Goal: Communication & Community: Answer question/provide support

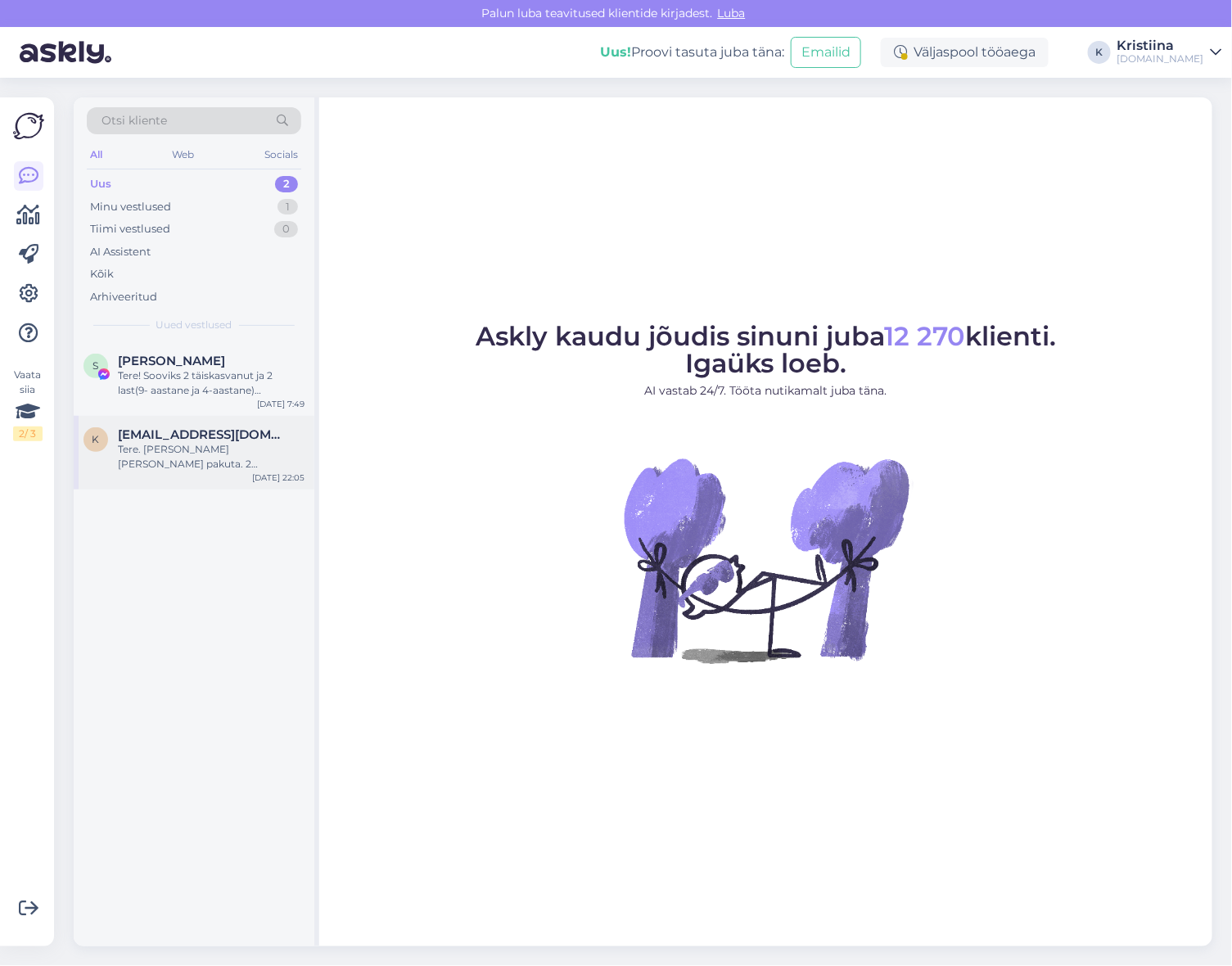
click at [187, 461] on div "Tere. [PERSON_NAME] [PERSON_NAME] pakuta. 2 täiskasvanut ja 10 kuune beebi . He…" at bounding box center [211, 457] width 187 height 29
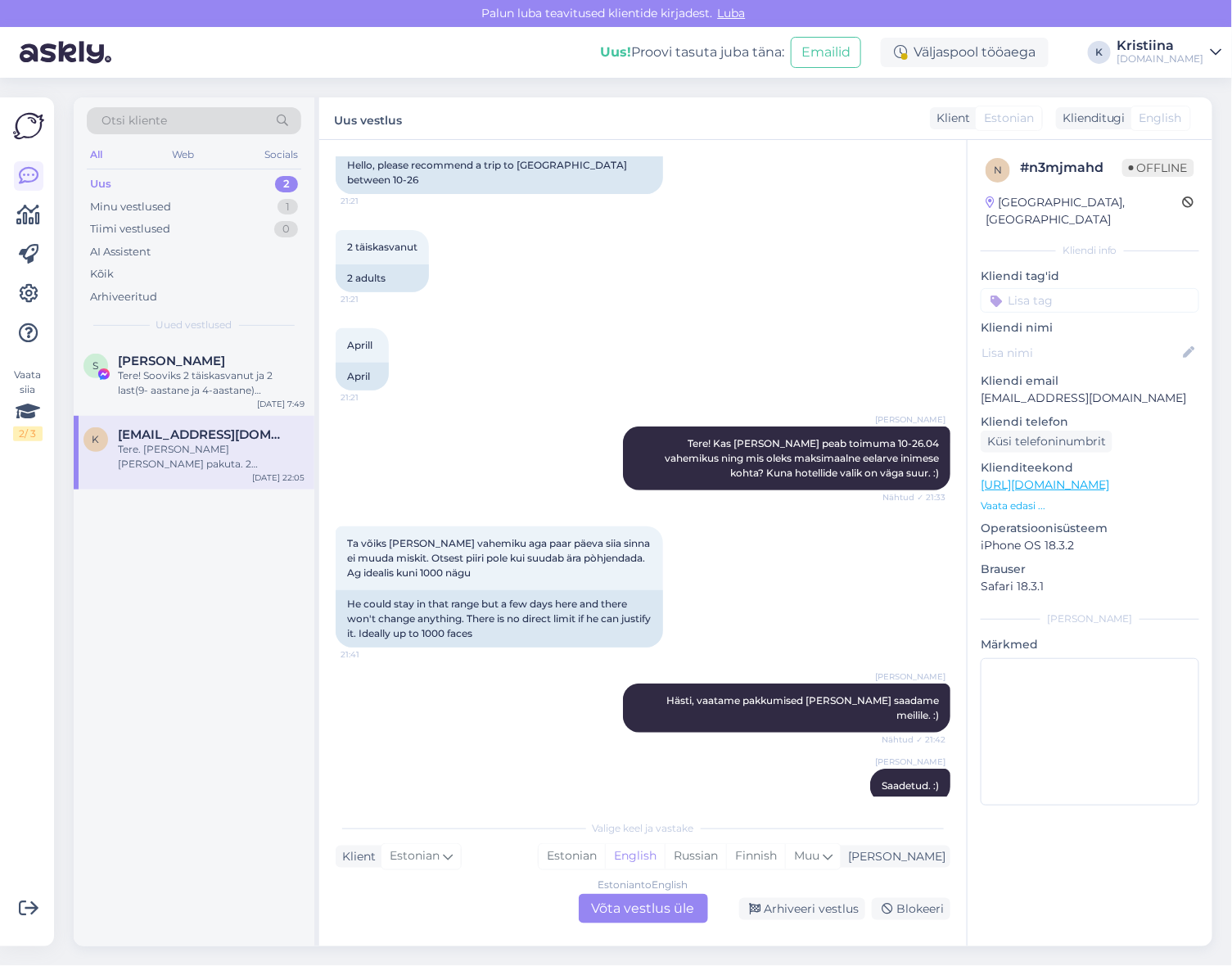
scroll to position [255, 0]
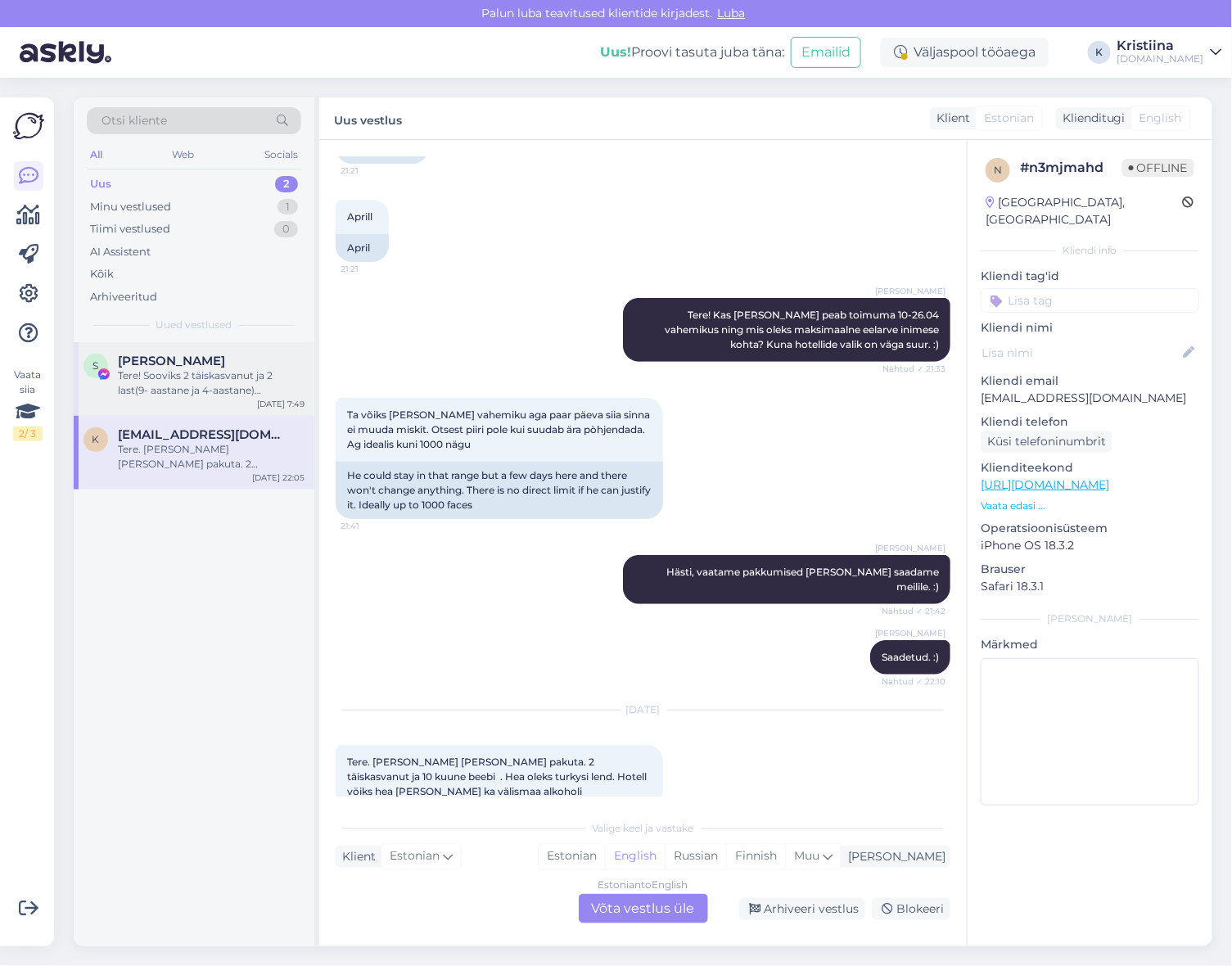
click at [151, 391] on div "Tere! Sooviks 2 täiskasvanut ja 2 last(9- aastane ja 4-aastane) puhkusele minna…" at bounding box center [211, 383] width 187 height 29
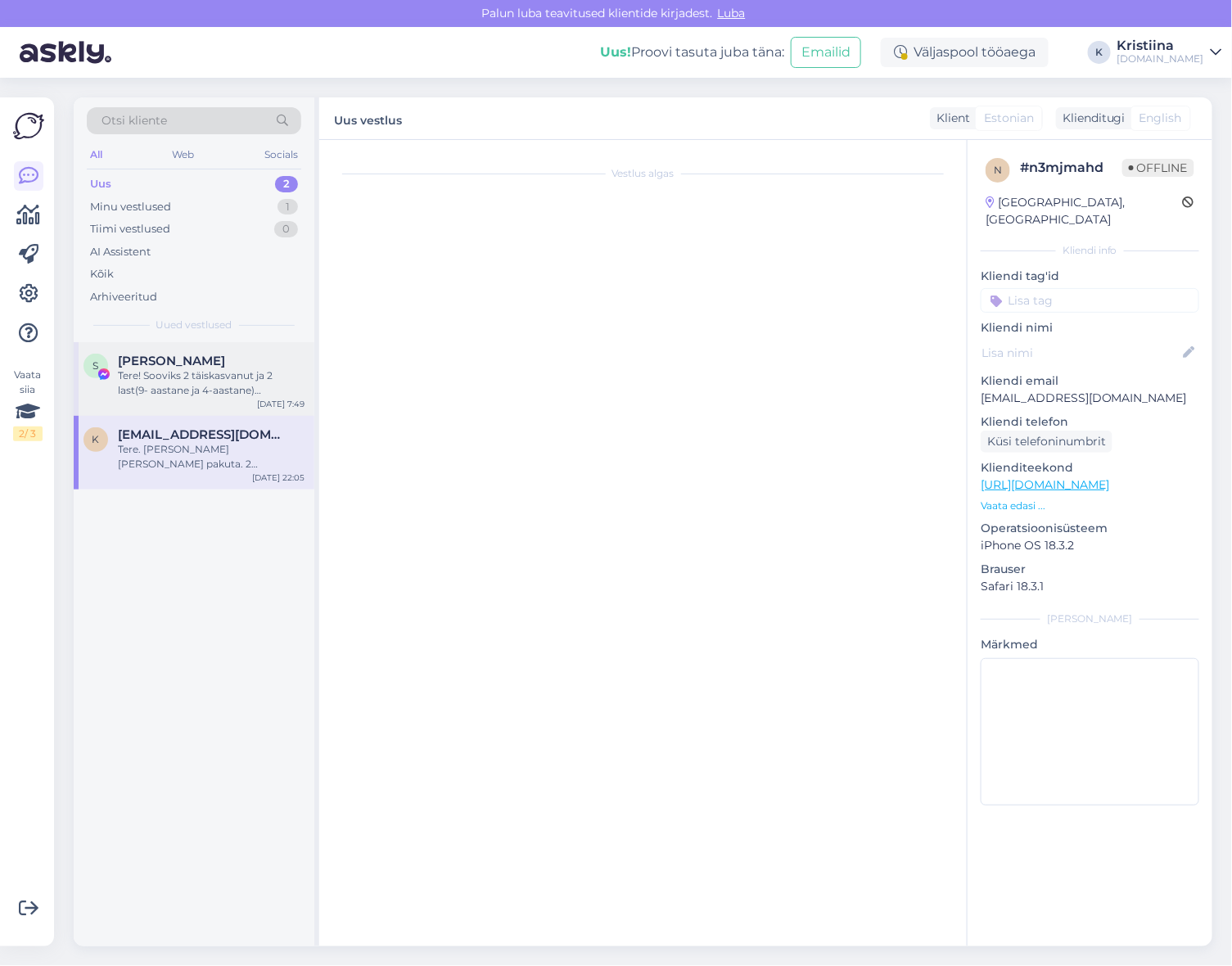
scroll to position [0, 0]
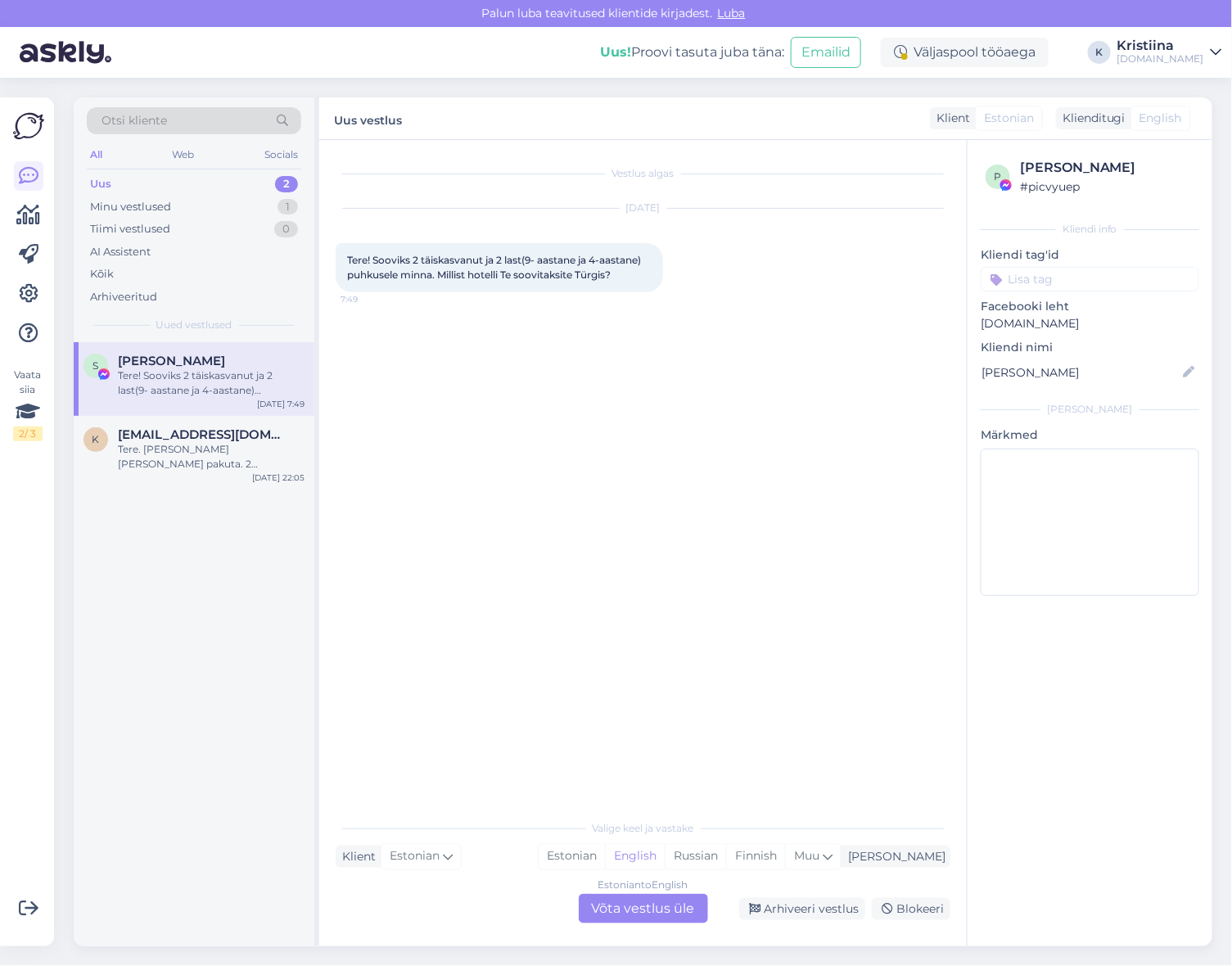
click at [648, 922] on div "Estonian to English Võta vestlus üle" at bounding box center [643, 908] width 129 height 29
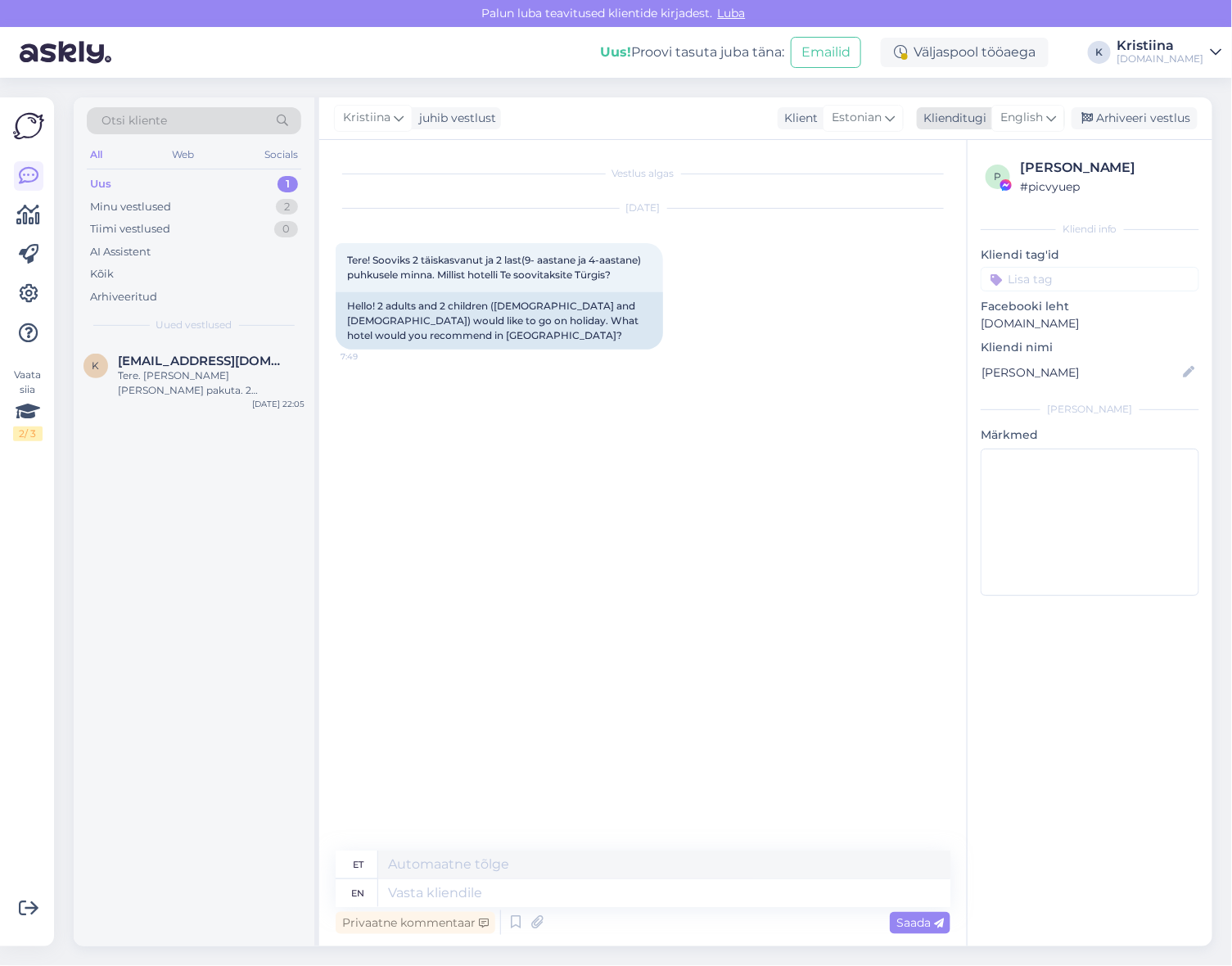
click at [1044, 113] on div "English" at bounding box center [1028, 117] width 73 height 27
type input "es"
click at [960, 222] on link "Estonian" at bounding box center [990, 217] width 180 height 27
click at [524, 885] on textarea at bounding box center [643, 890] width 615 height 35
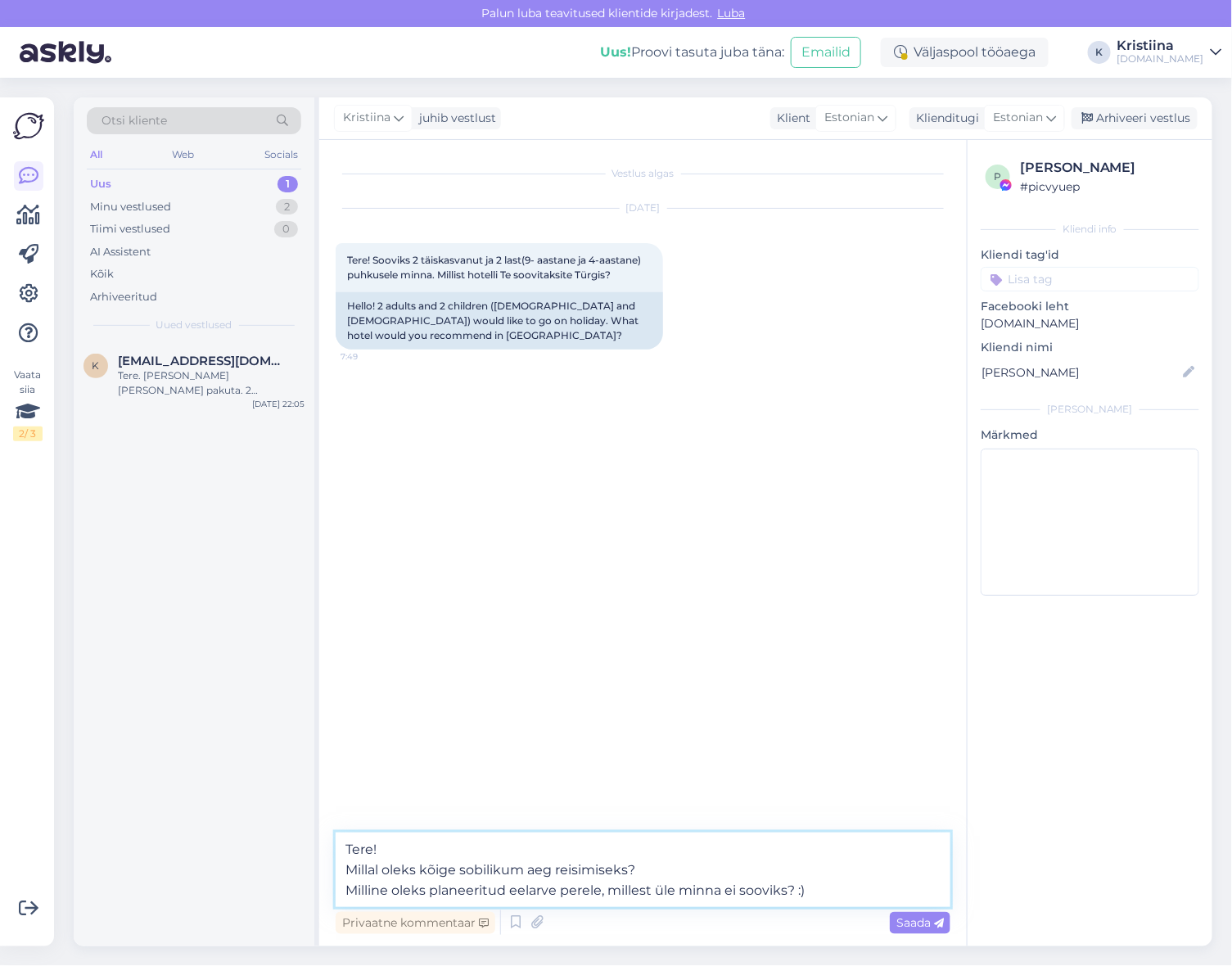
type textarea "Tere! Millal oleks kõige sobilikum aeg reisimiseks? Milline oleks planeeritud e…"
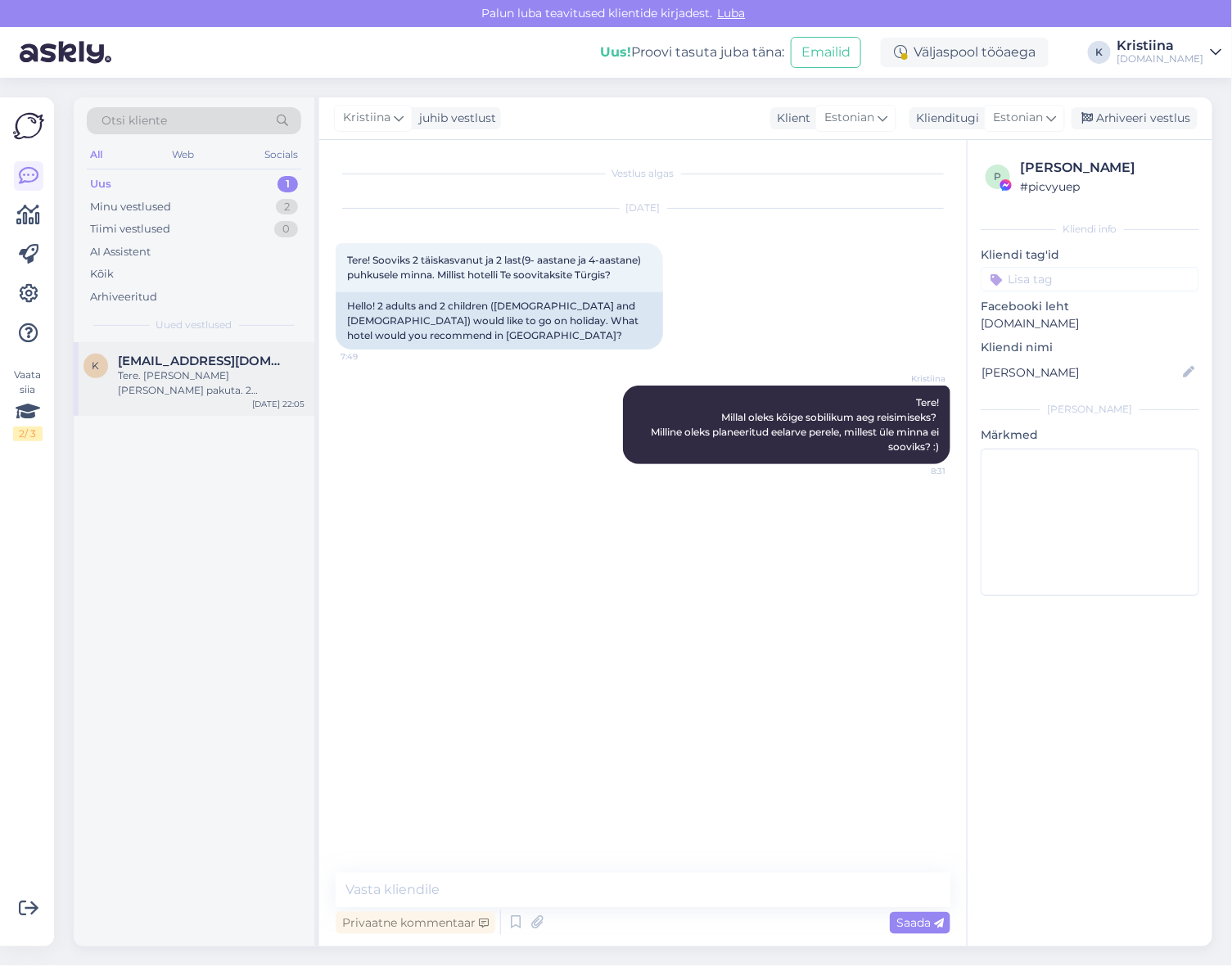
click at [174, 376] on div "Tere. [PERSON_NAME] [PERSON_NAME] pakuta. 2 täiskasvanut ja 10 kuune beebi . He…" at bounding box center [211, 383] width 187 height 29
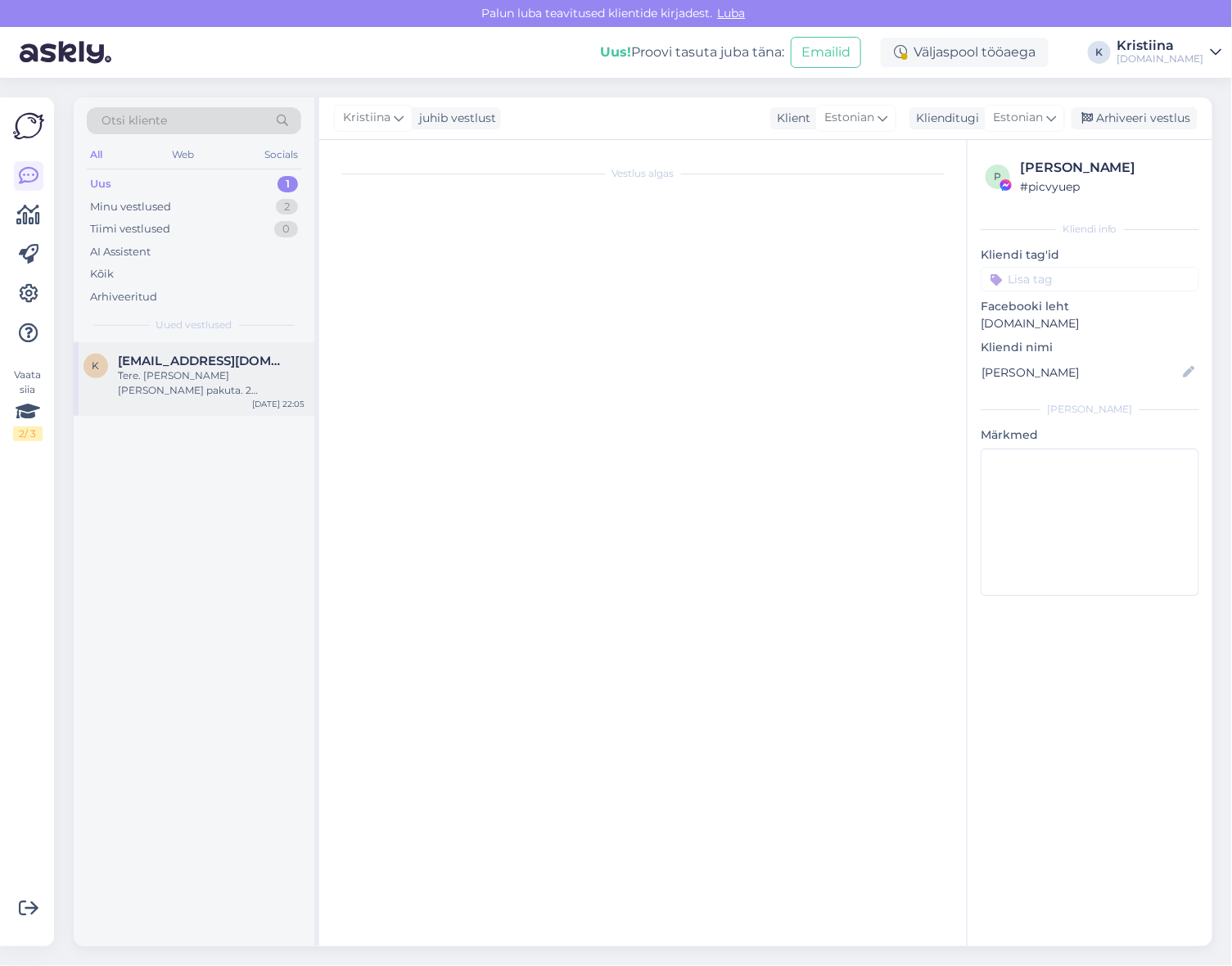
scroll to position [255, 0]
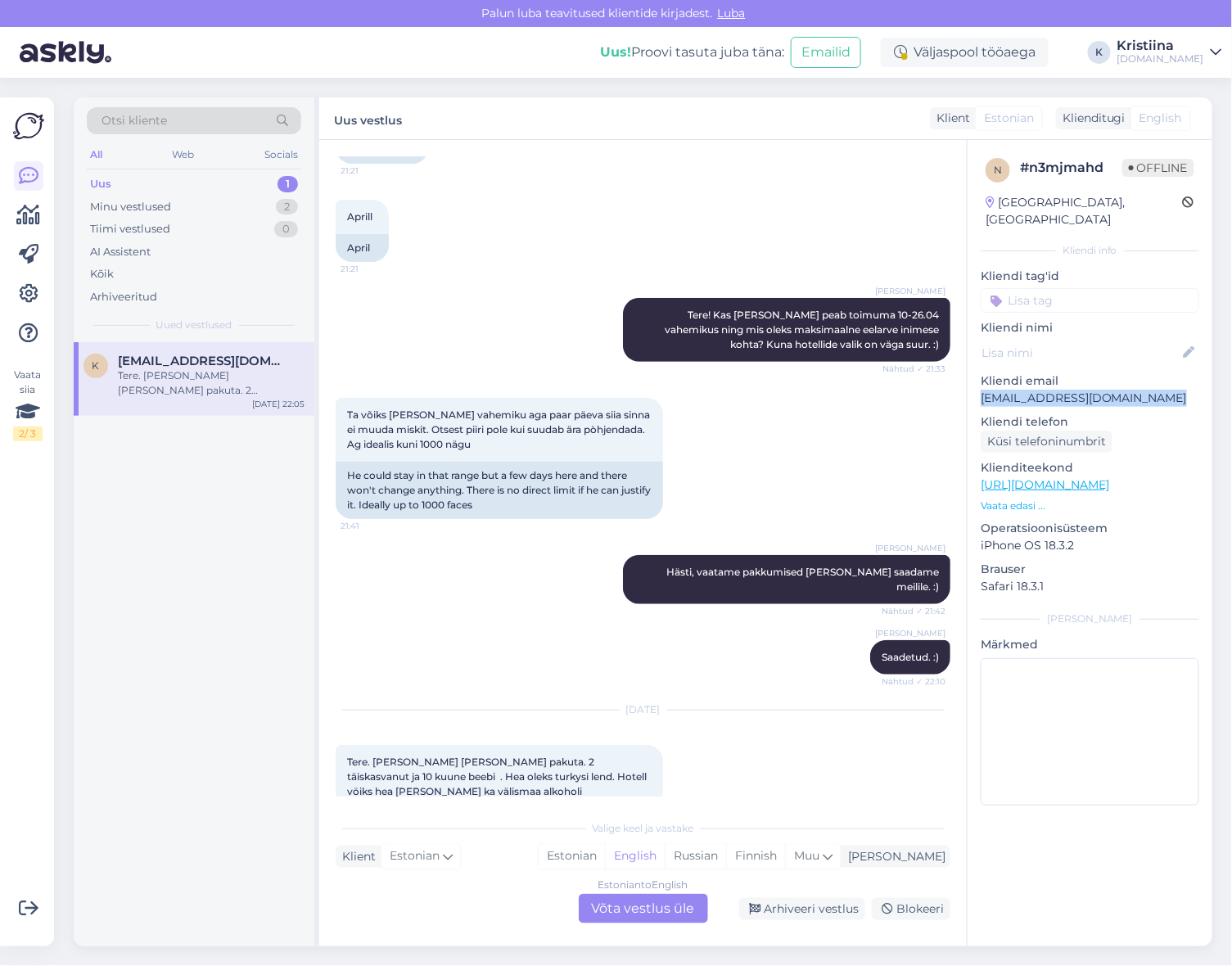
drag, startPoint x: 1167, startPoint y: 383, endPoint x: 969, endPoint y: 383, distance: 198.0
click at [969, 383] on div "n # n3mjmahd Offline [GEOGRAPHIC_DATA], [GEOGRAPHIC_DATA] Kliendi info Kliendi …" at bounding box center [1089, 485] width 244 height 690
copy p "[EMAIL_ADDRESS][DOMAIN_NAME]"
click at [656, 907] on div "Estonian to English Võta vestlus üle" at bounding box center [643, 908] width 129 height 29
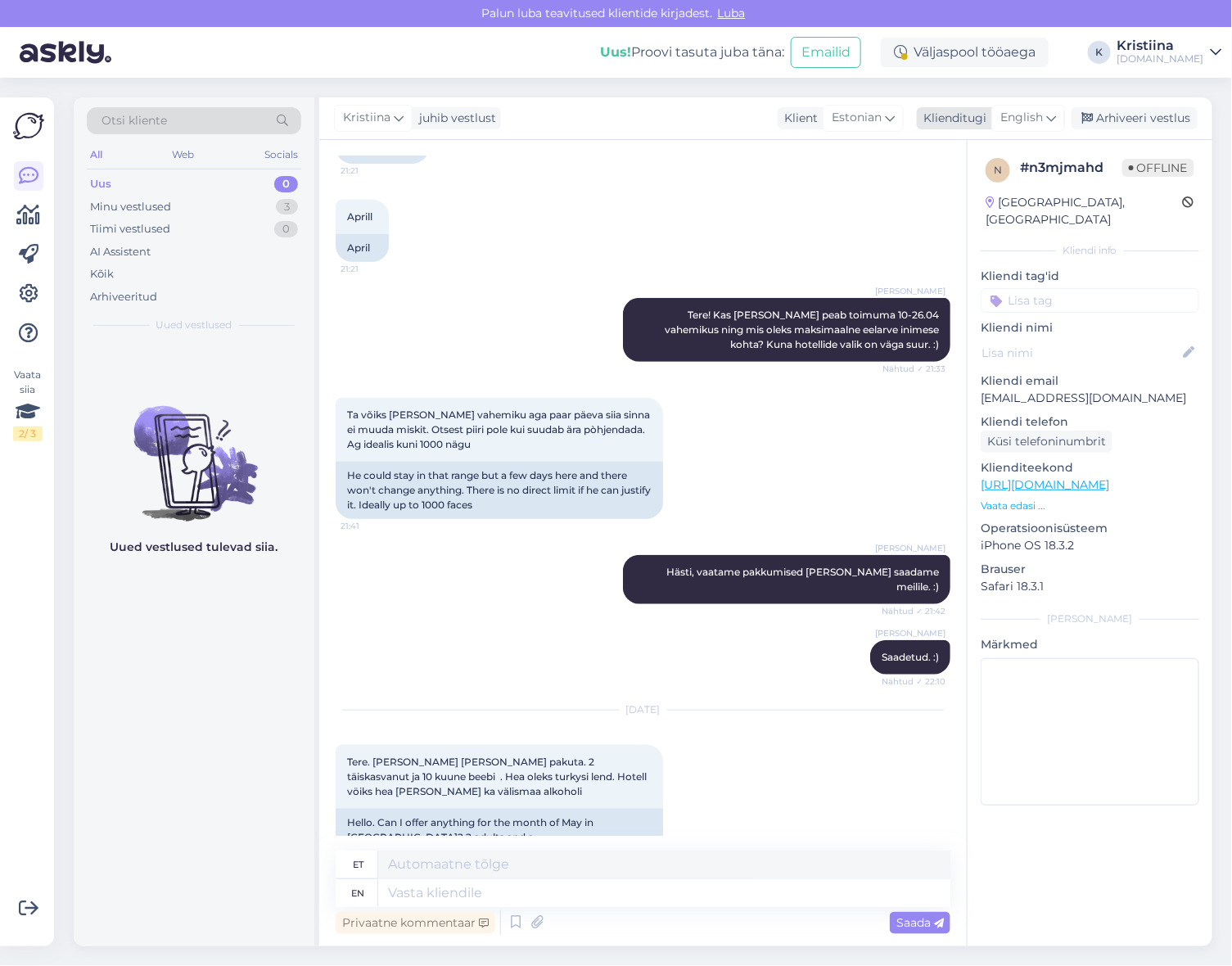
click at [1040, 123] on span "English" at bounding box center [1021, 118] width 42 height 18
click at [972, 221] on link "Estonian" at bounding box center [990, 217] width 180 height 27
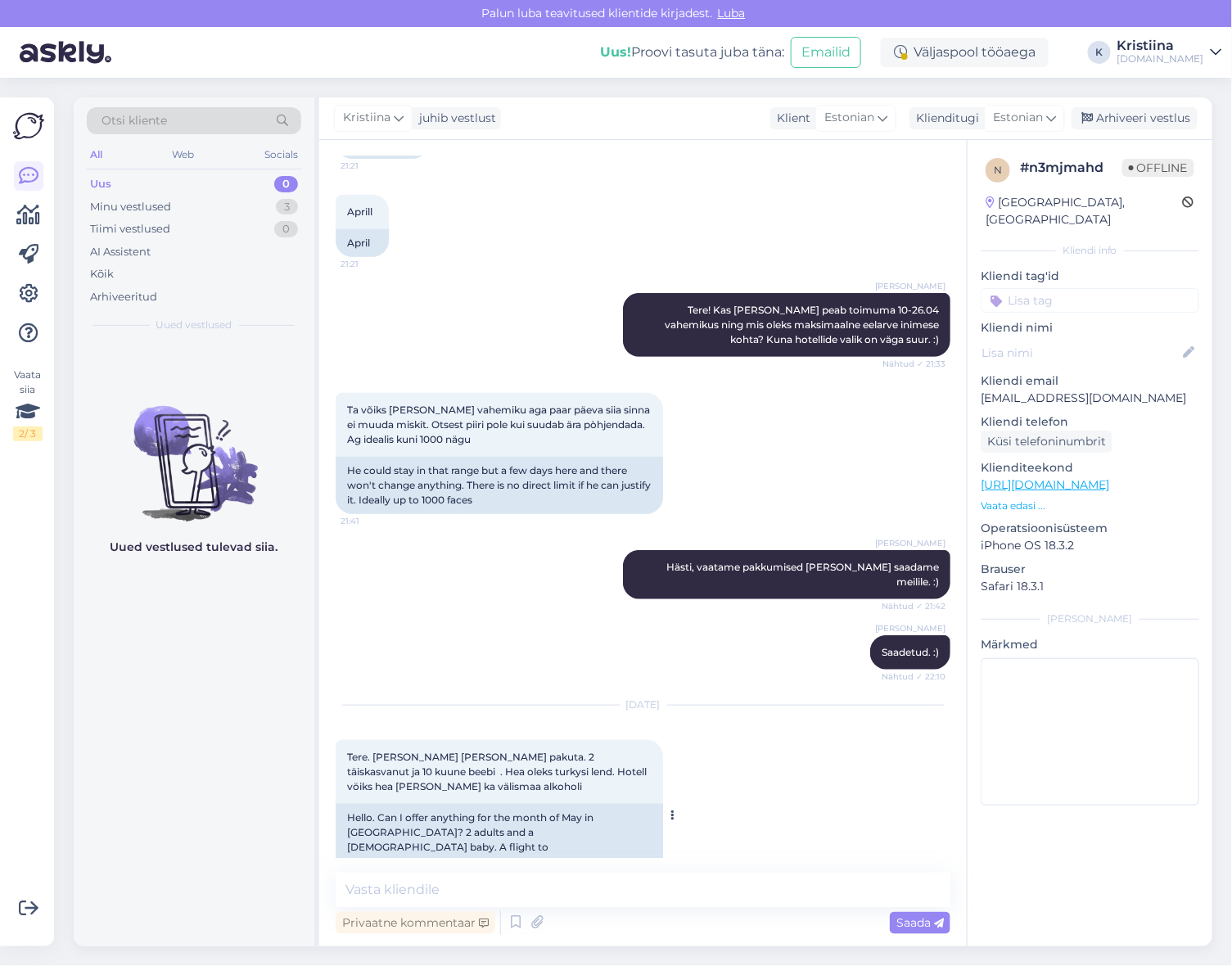
scroll to position [266, 0]
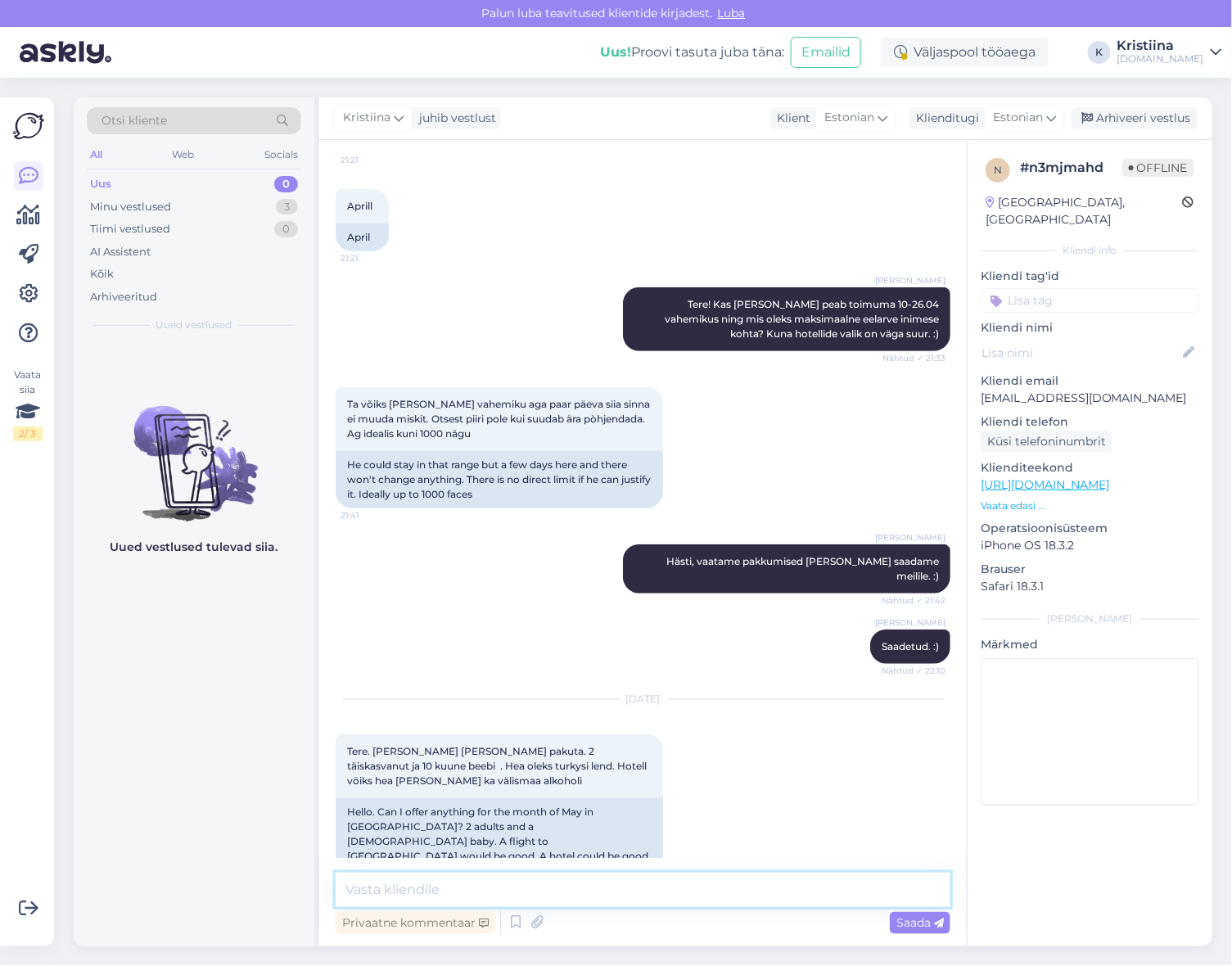
click at [460, 895] on textarea at bounding box center [643, 890] width 615 height 35
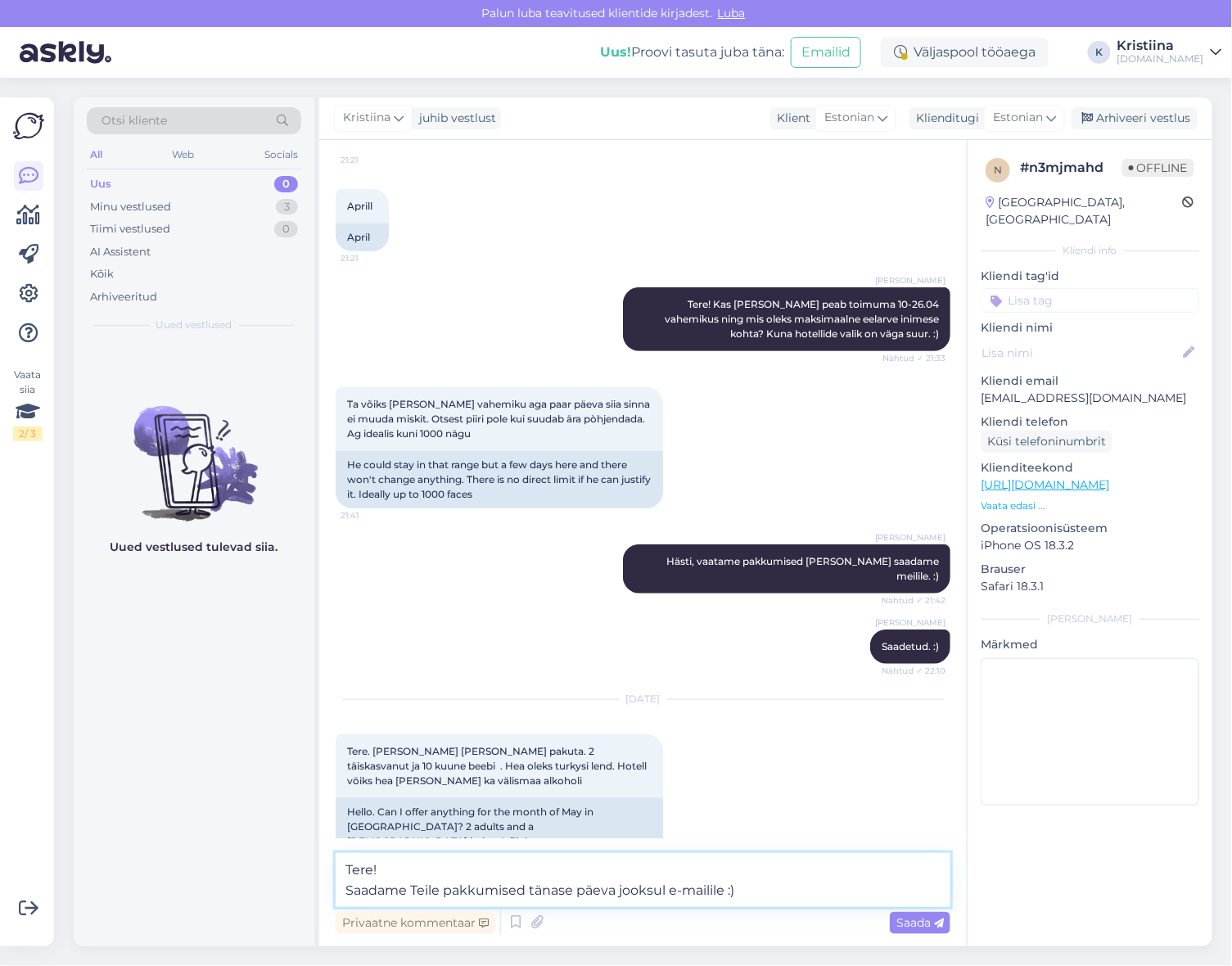
type textarea "Tere! Saadame Teile pakkumised tänase päeva jooksul e-mailile :)"
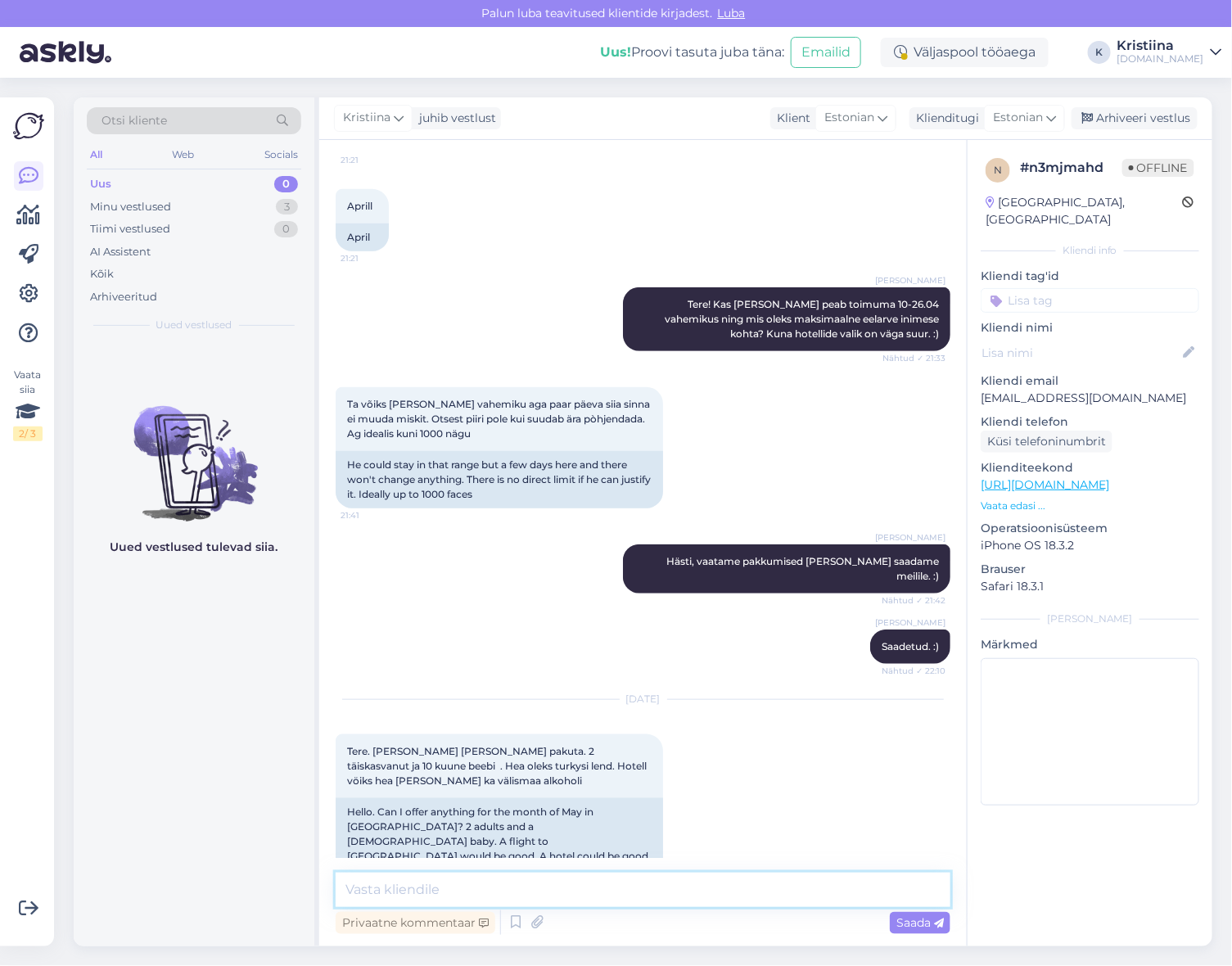
scroll to position [385, 0]
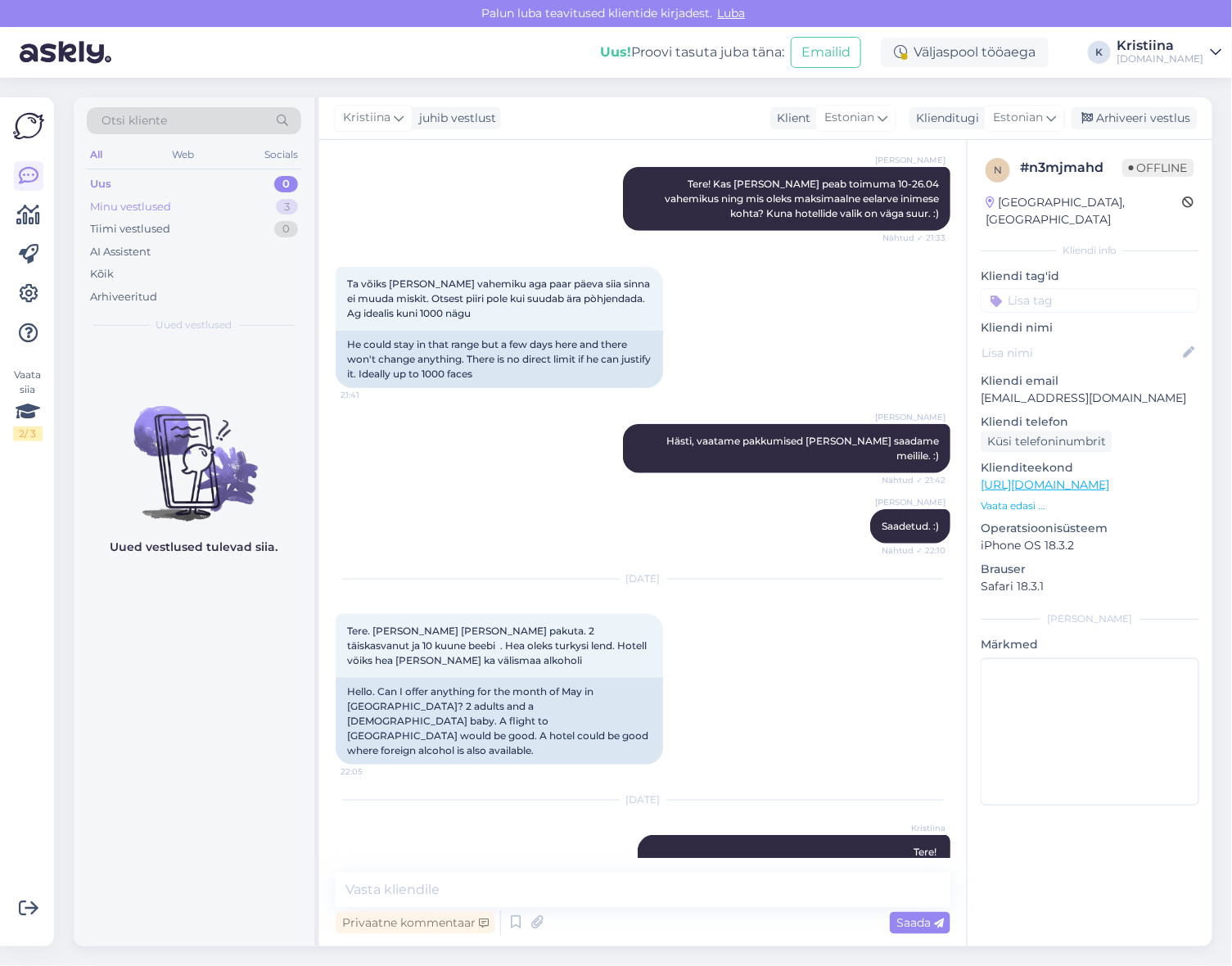
click at [185, 212] on div "Minu vestlused 3" at bounding box center [194, 207] width 214 height 23
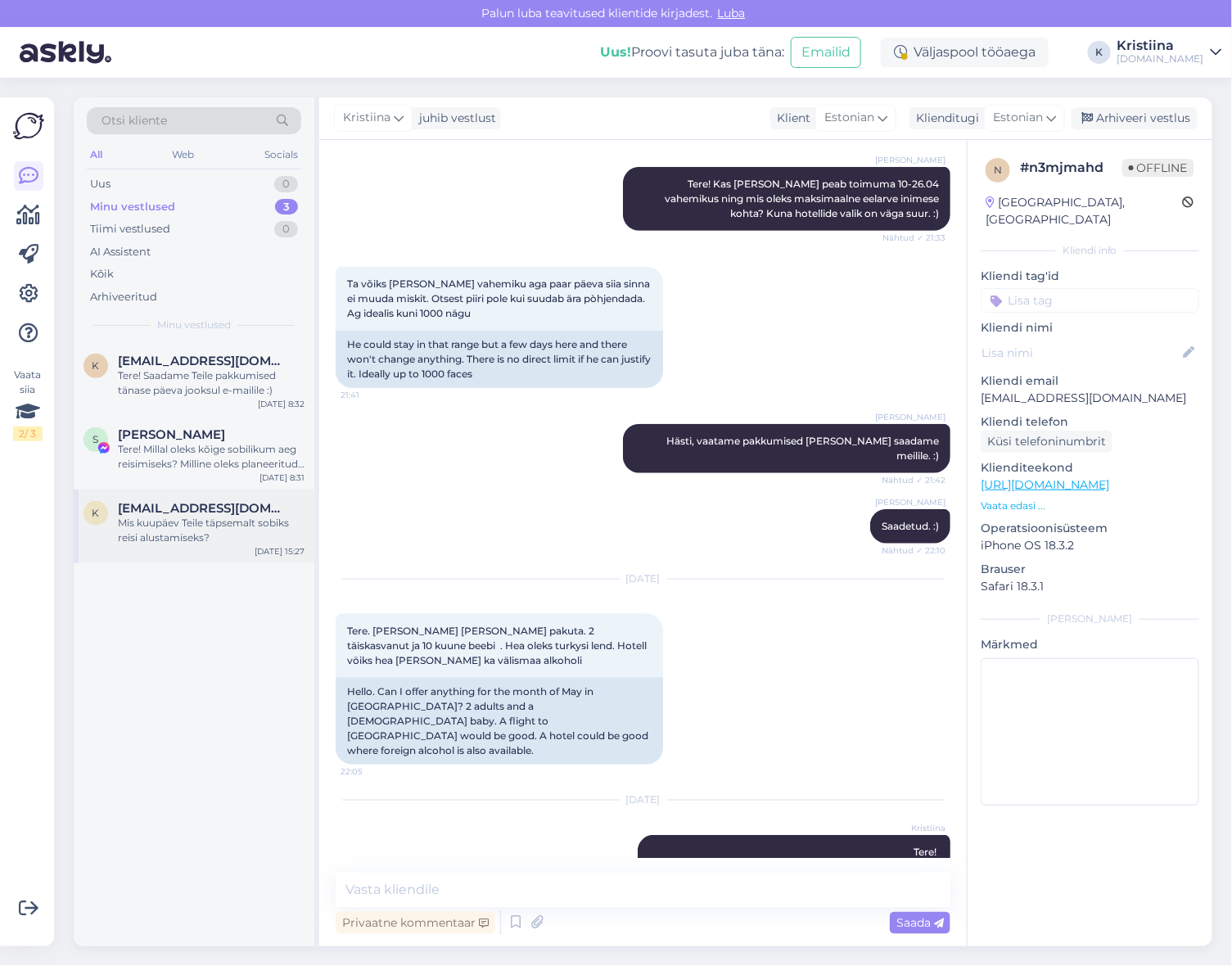
click at [199, 508] on span "[EMAIL_ADDRESS][DOMAIN_NAME]" at bounding box center [203, 508] width 170 height 15
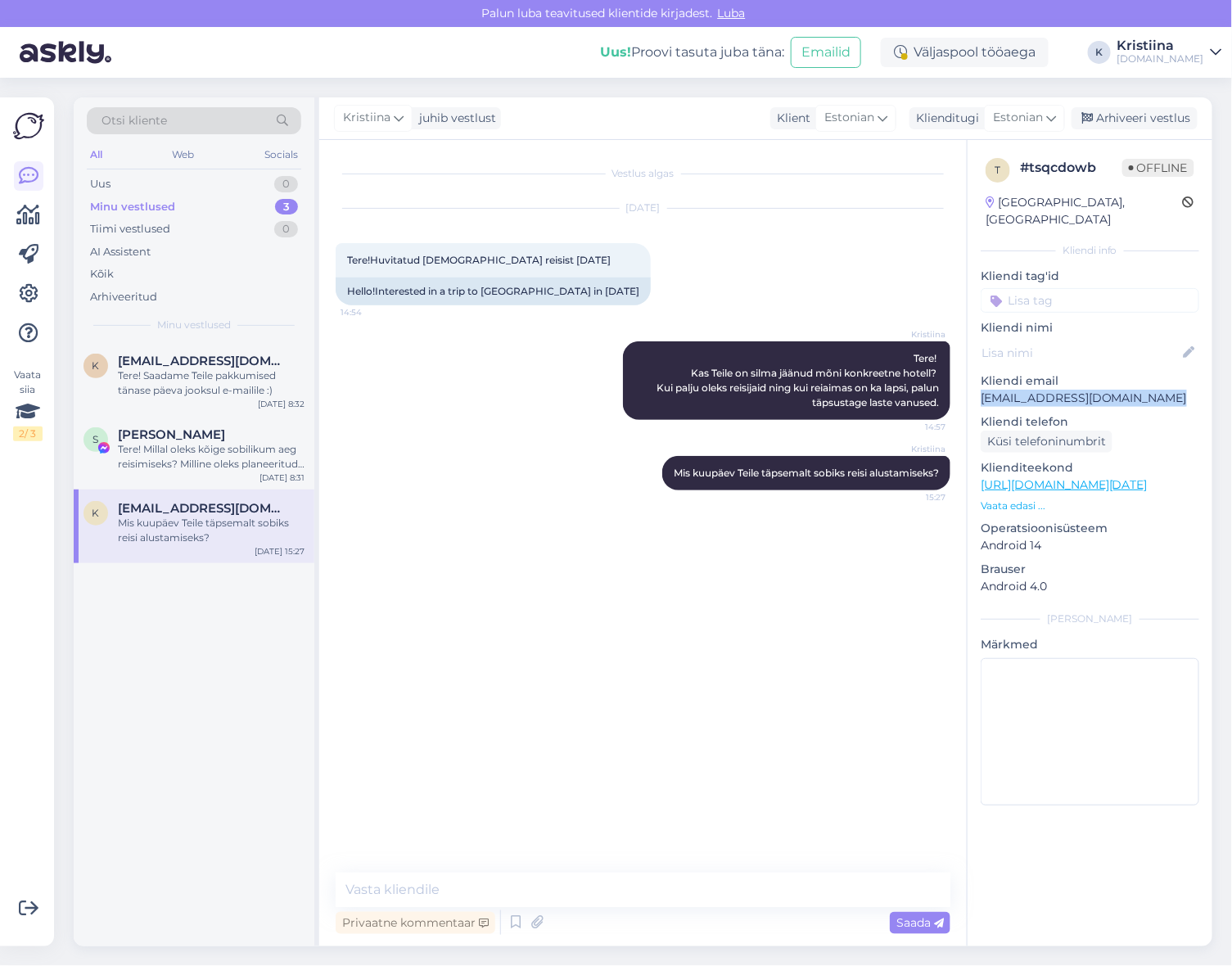
copy p "[EMAIL_ADDRESS][DOMAIN_NAME]"
drag, startPoint x: 1171, startPoint y: 383, endPoint x: 979, endPoint y: 385, distance: 192.0
click at [980, 390] on p "[EMAIL_ADDRESS][DOMAIN_NAME]" at bounding box center [1089, 398] width 219 height 17
click at [1143, 127] on div "Arhiveeri vestlus" at bounding box center [1134, 118] width 126 height 22
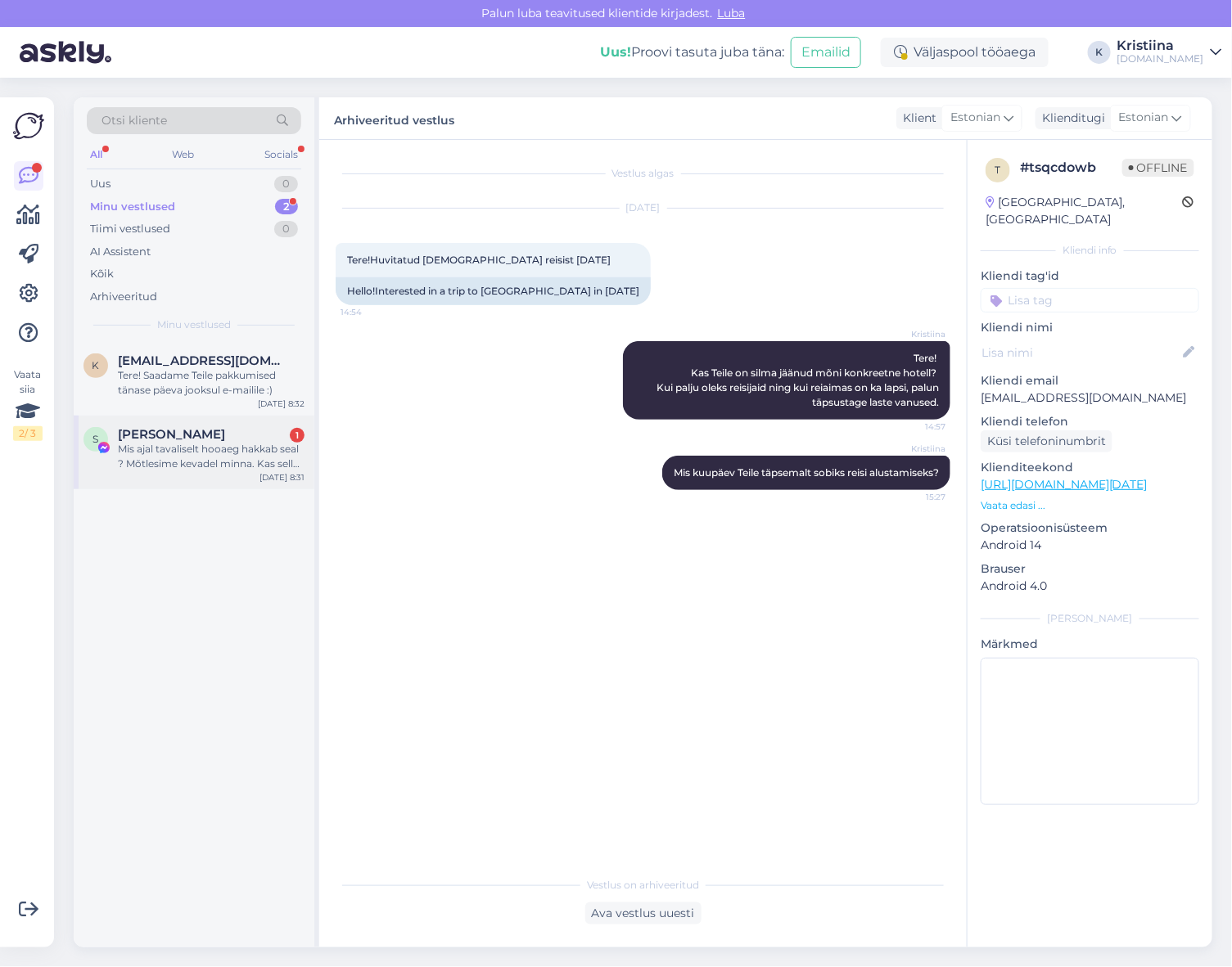
click at [224, 436] on div "[PERSON_NAME] 1" at bounding box center [211, 435] width 187 height 15
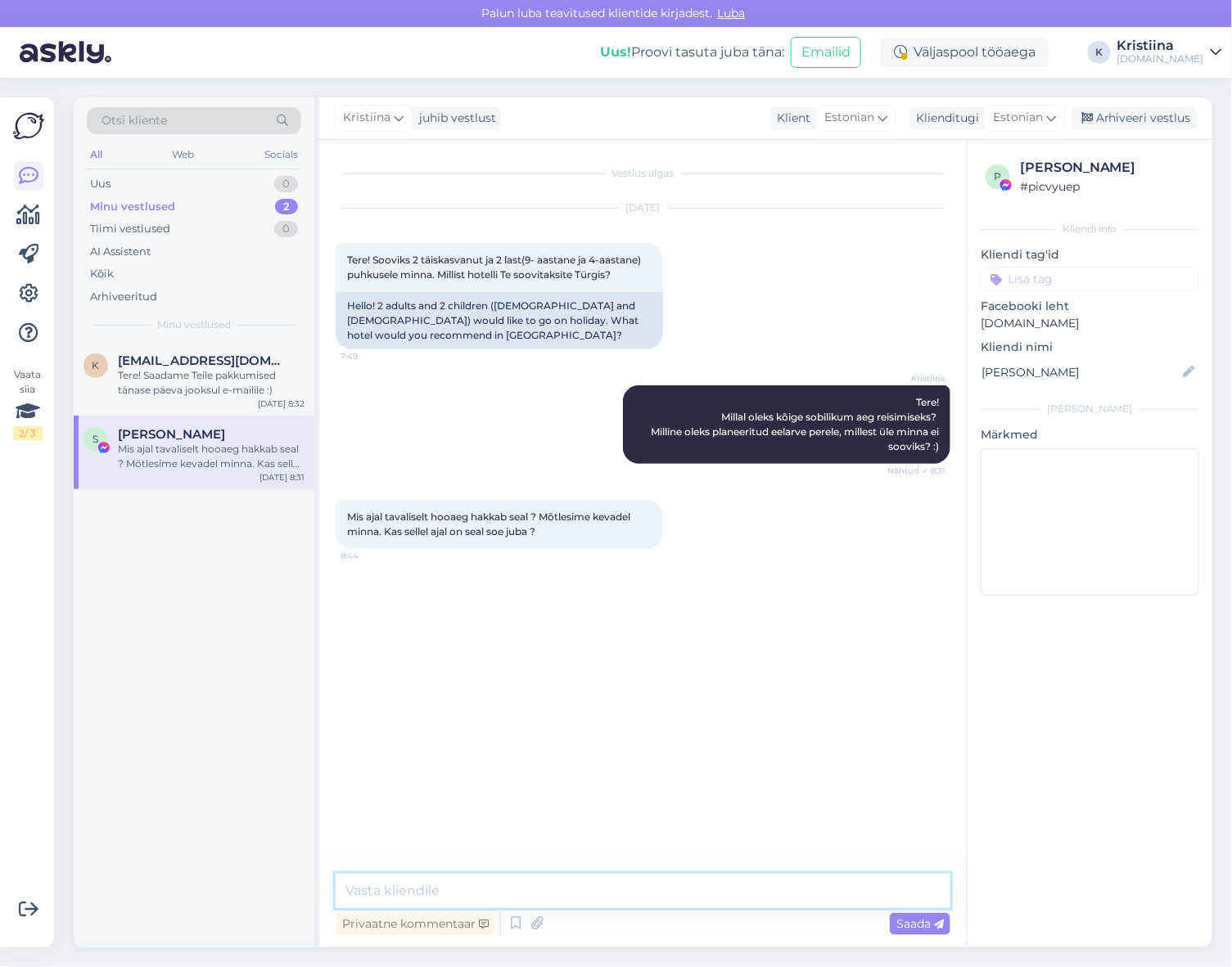
click at [468, 893] on textarea at bounding box center [643, 891] width 615 height 35
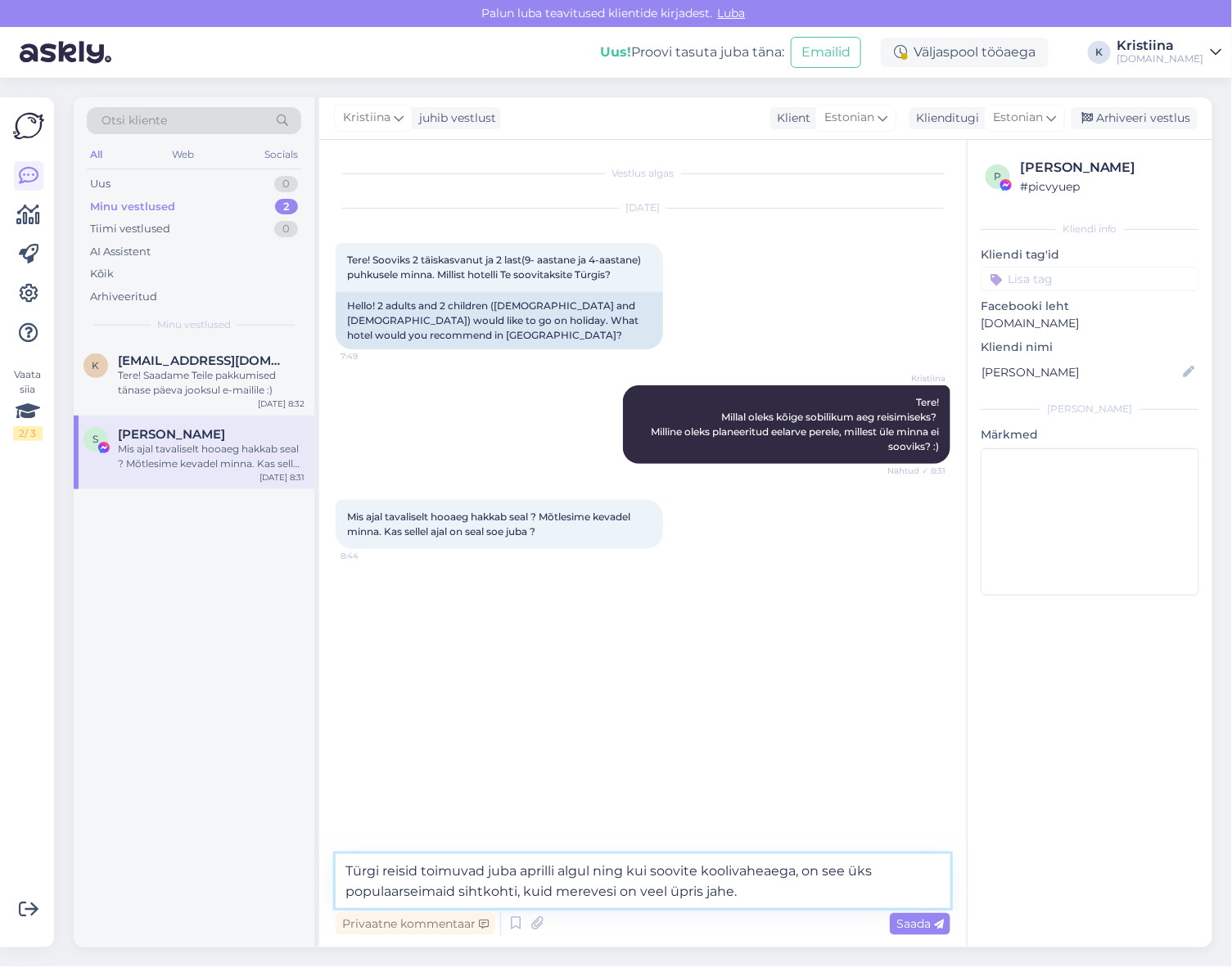
click at [788, 892] on textarea "Türgi reisid toimuvad juba aprilli algul ning kui soovite koolivaheaega, on see…" at bounding box center [643, 881] width 615 height 54
click at [802, 887] on textarea "Türgi reisid toimuvad juba aprilli algul ning kui soovite koolivaheaega, on see…" at bounding box center [643, 881] width 615 height 54
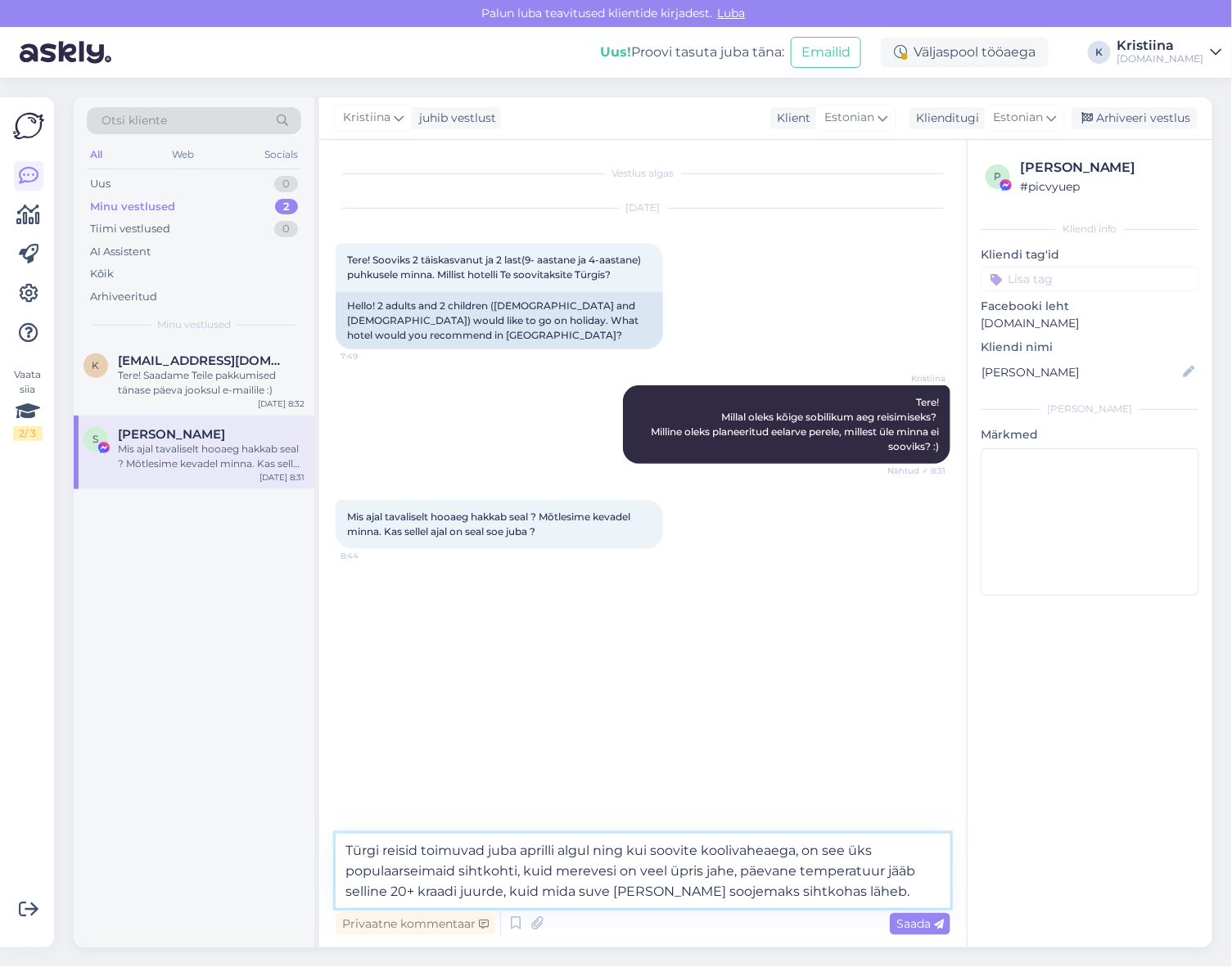
type textarea "Türgi reisid toimuvad juba aprilli algul ning kui soovite koolivaheaega, on see…"
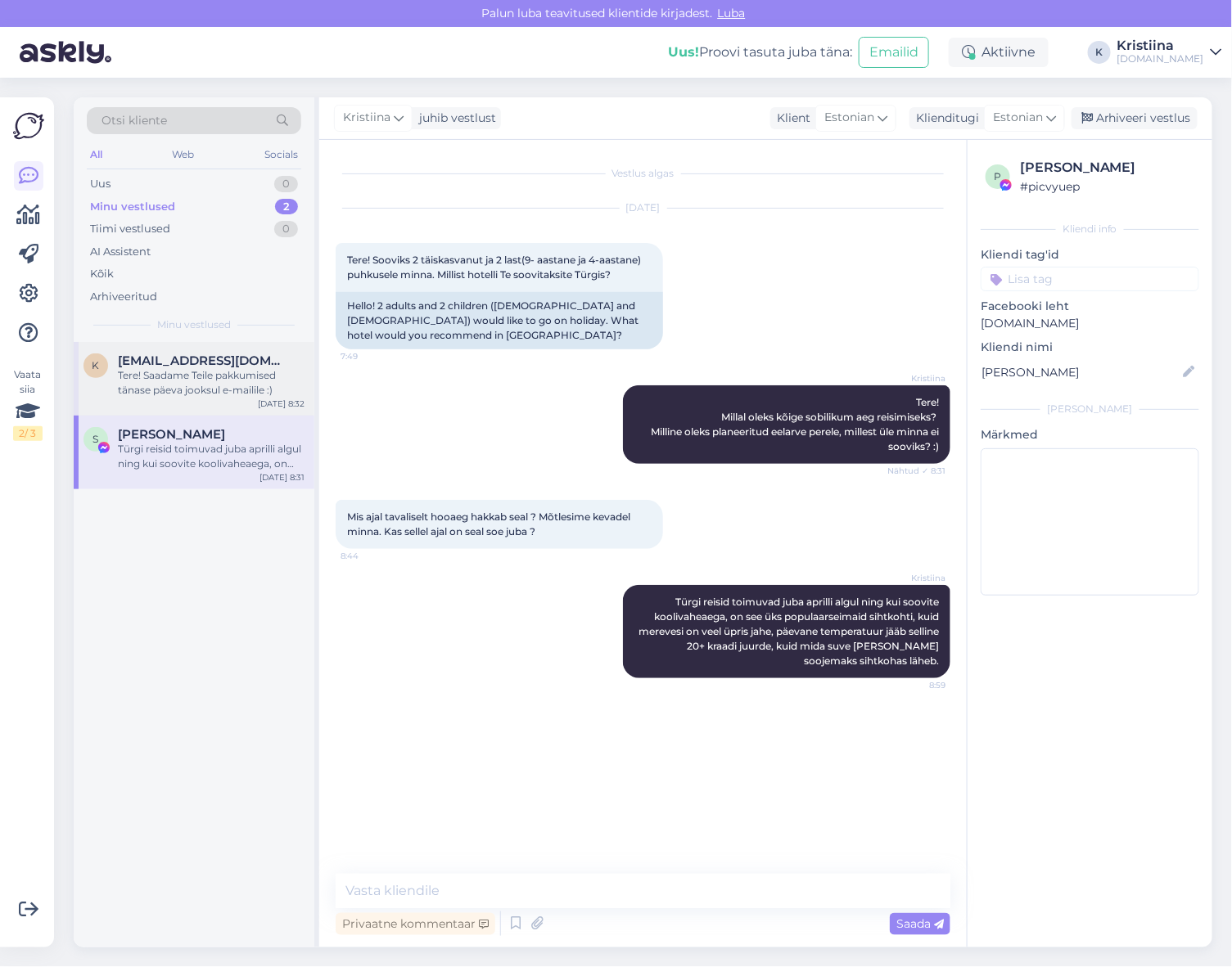
click at [250, 392] on div "Tere! Saadame Teile pakkumised tänase päeva jooksul e-mailile :)" at bounding box center [211, 382] width 187 height 29
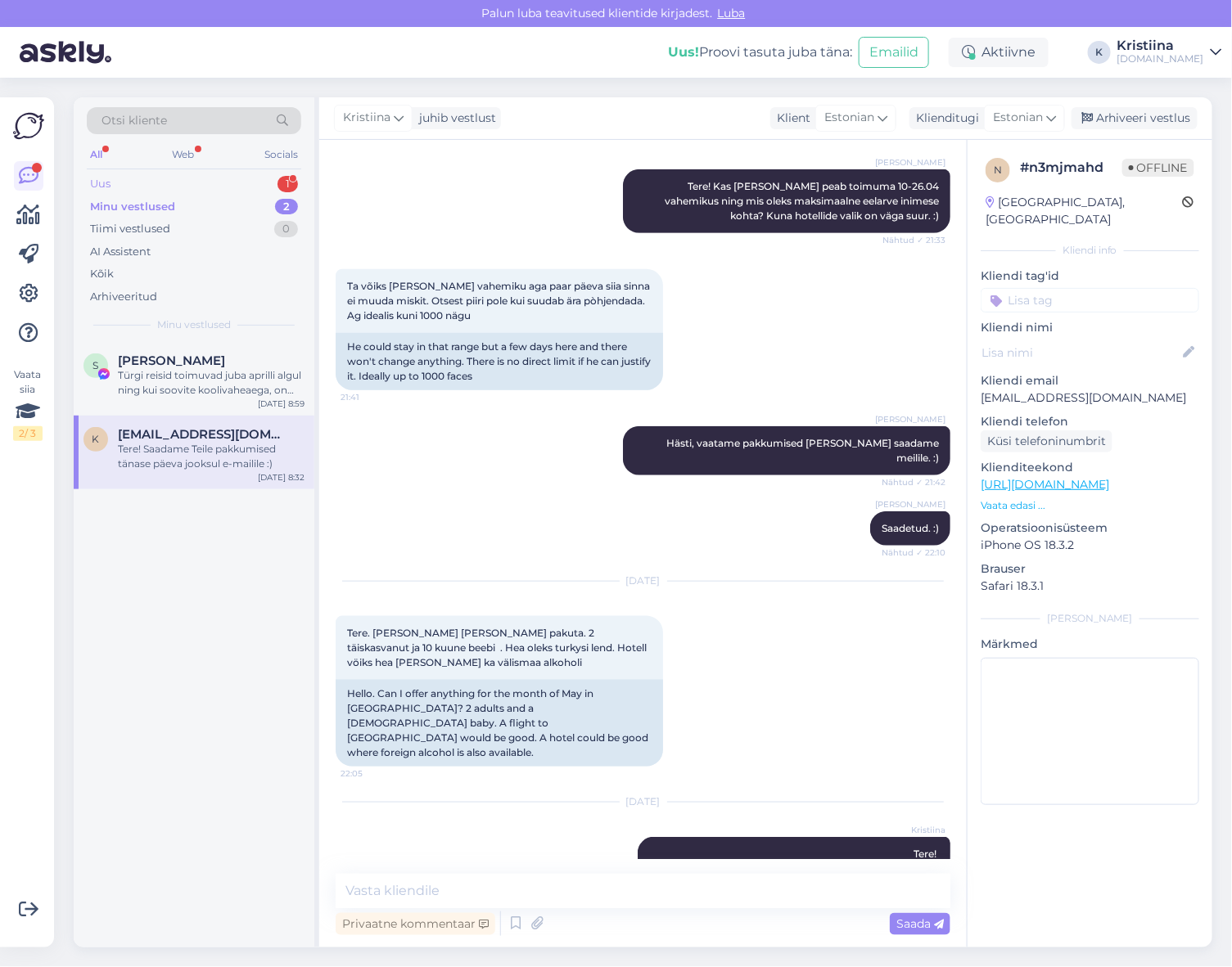
click at [189, 184] on div "Uus 1" at bounding box center [194, 184] width 214 height 23
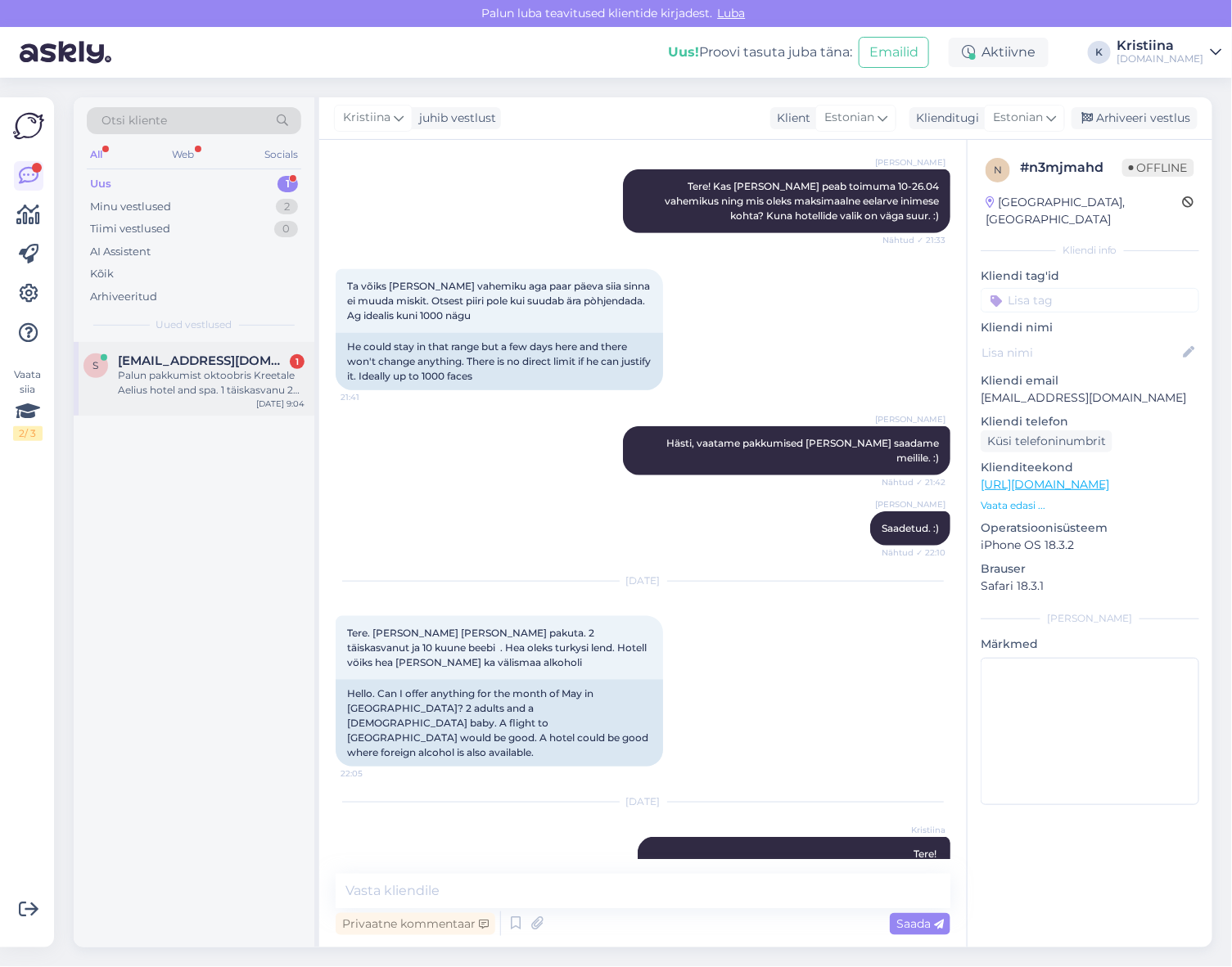
click at [205, 380] on div "Palun pakkumist oktoobris Kreetale Aelius hotel and spa. 1 täiskasvanu 2 last (…" at bounding box center [211, 382] width 187 height 29
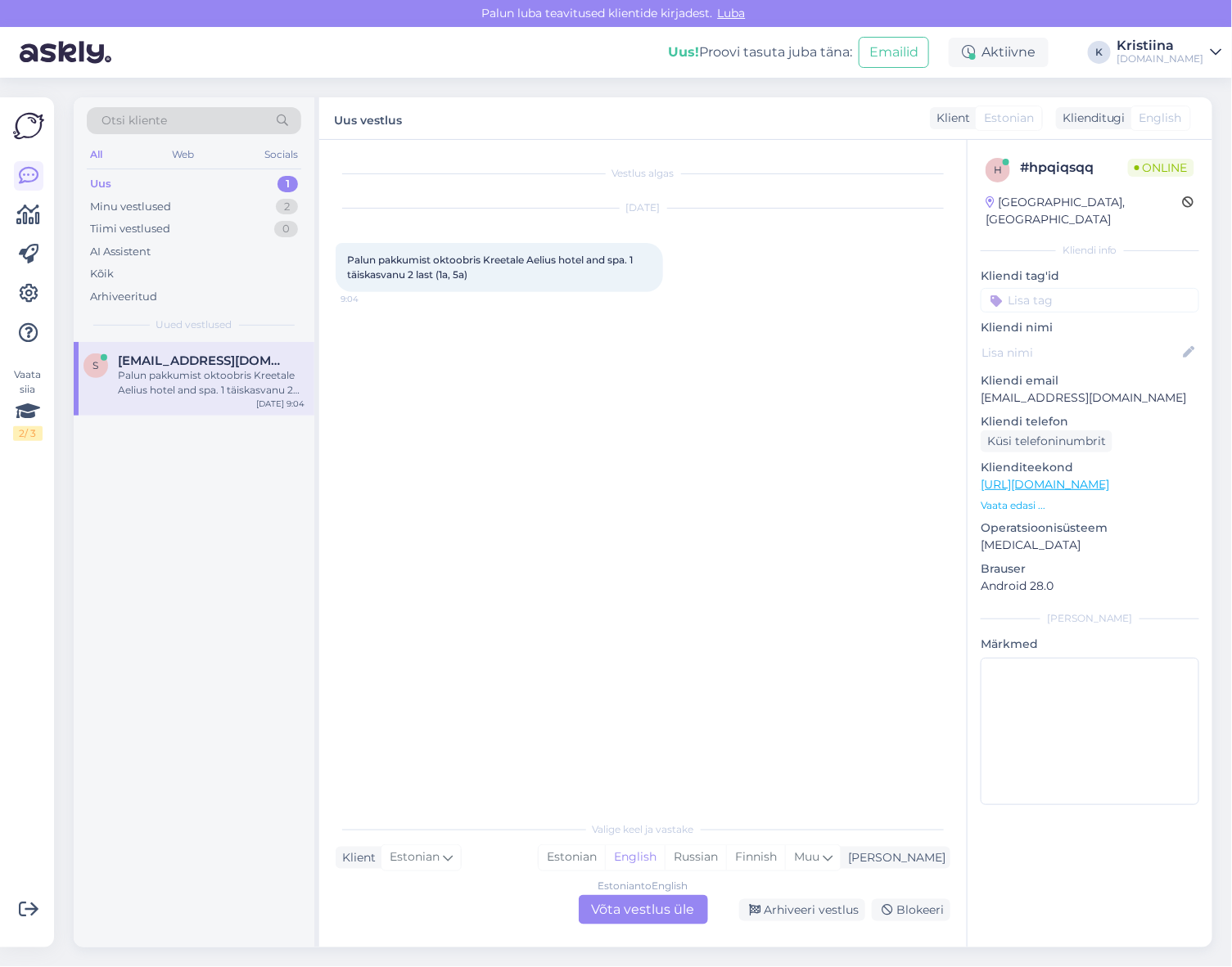
click at [628, 900] on div "Estonian to English Võta vestlus üle" at bounding box center [643, 909] width 129 height 29
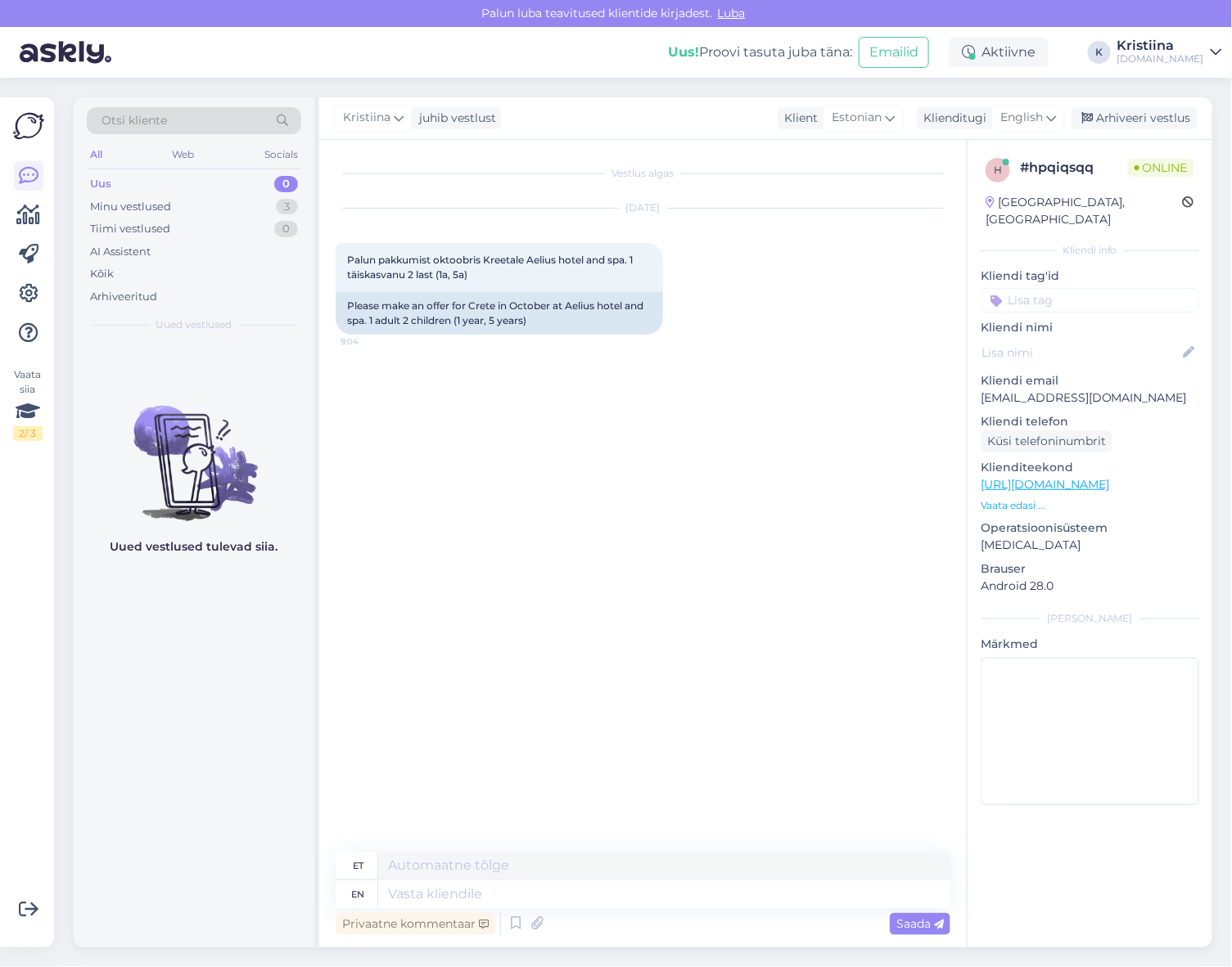
click at [1034, 116] on span "English" at bounding box center [1021, 118] width 42 height 18
click at [985, 211] on link "Estonian" at bounding box center [990, 217] width 180 height 27
click at [493, 884] on textarea at bounding box center [643, 891] width 615 height 35
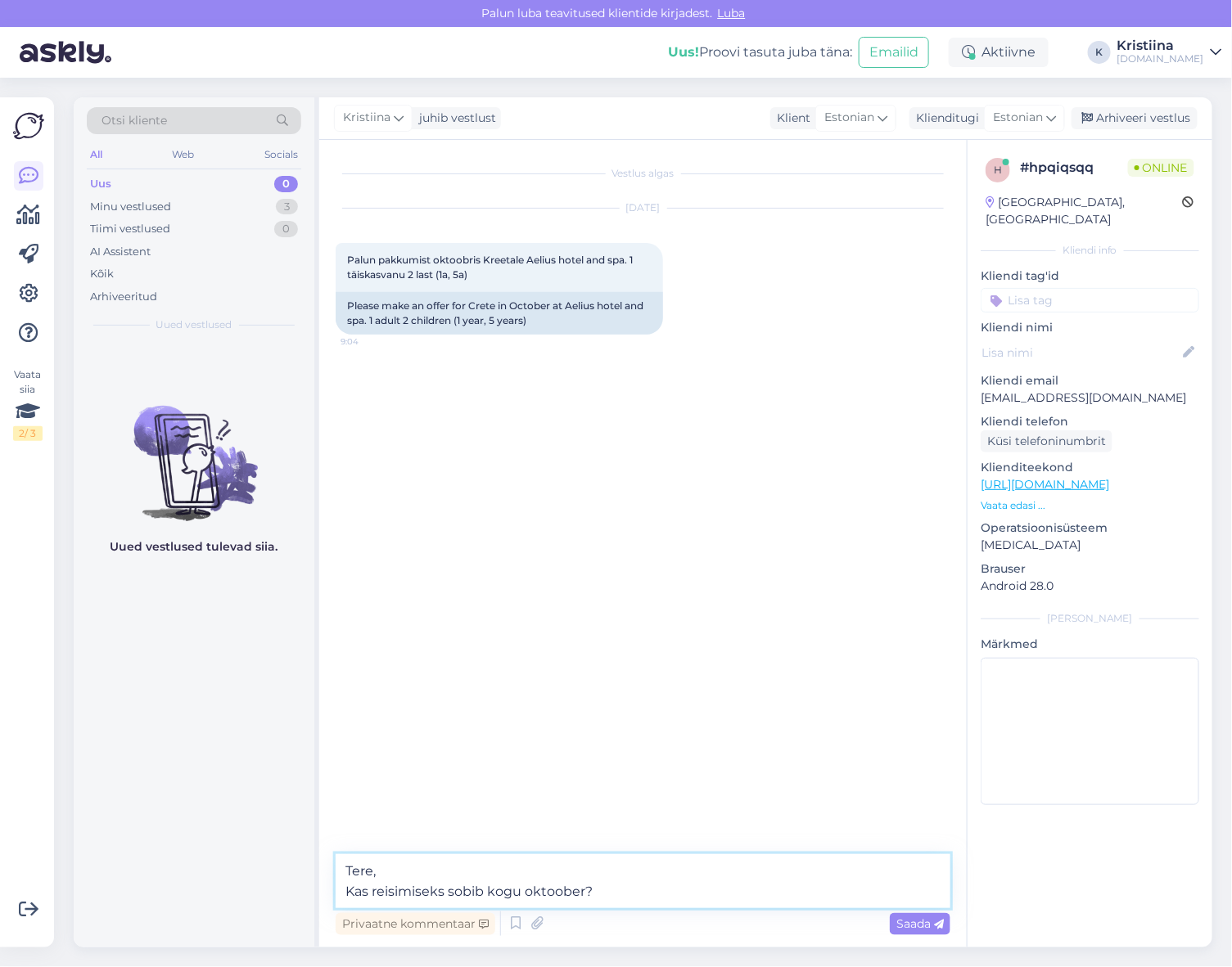
type textarea "Tere, Kas reisimiseks sobib kogu oktoober?"
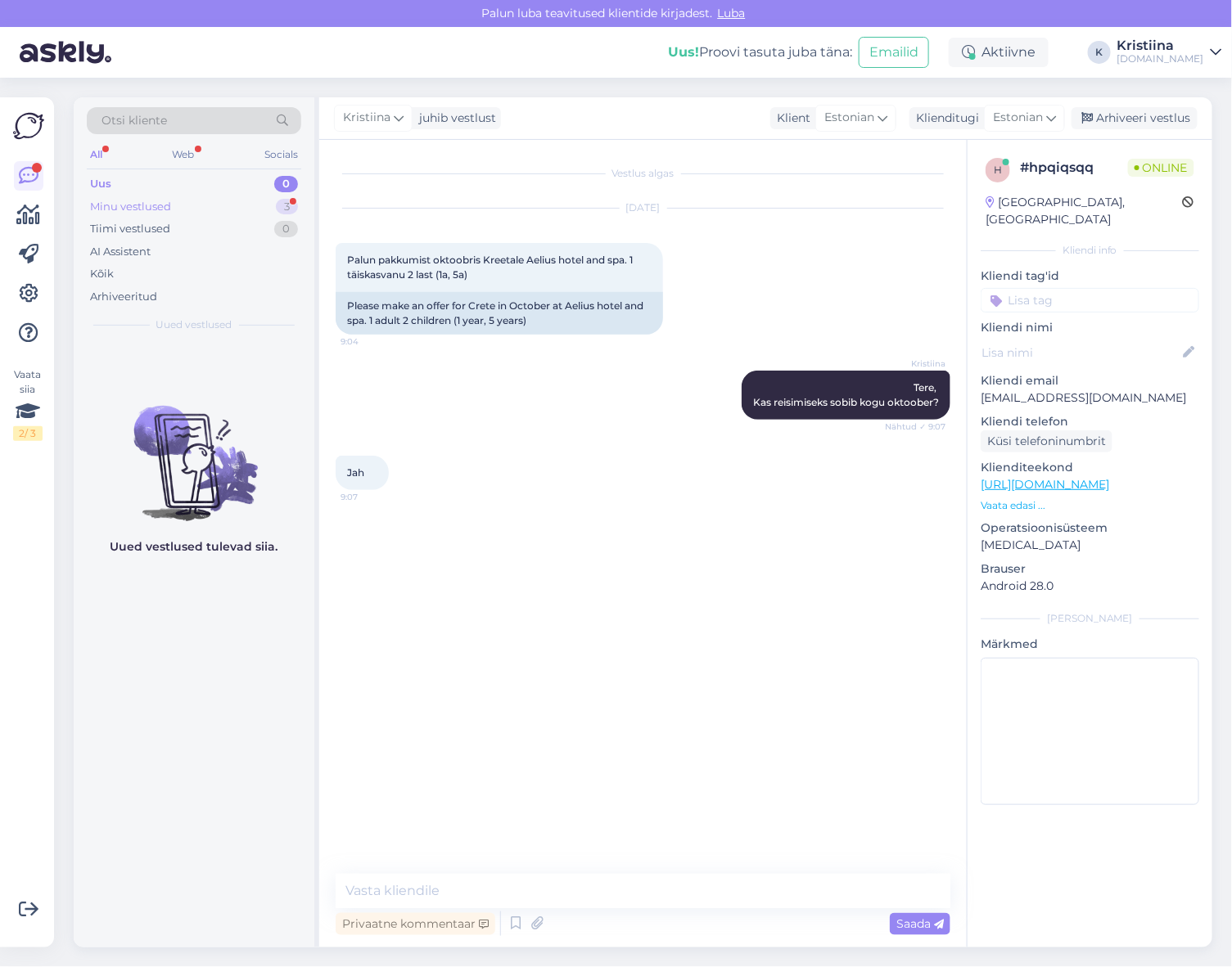
click at [209, 210] on div "Minu vestlused 3" at bounding box center [194, 207] width 214 height 23
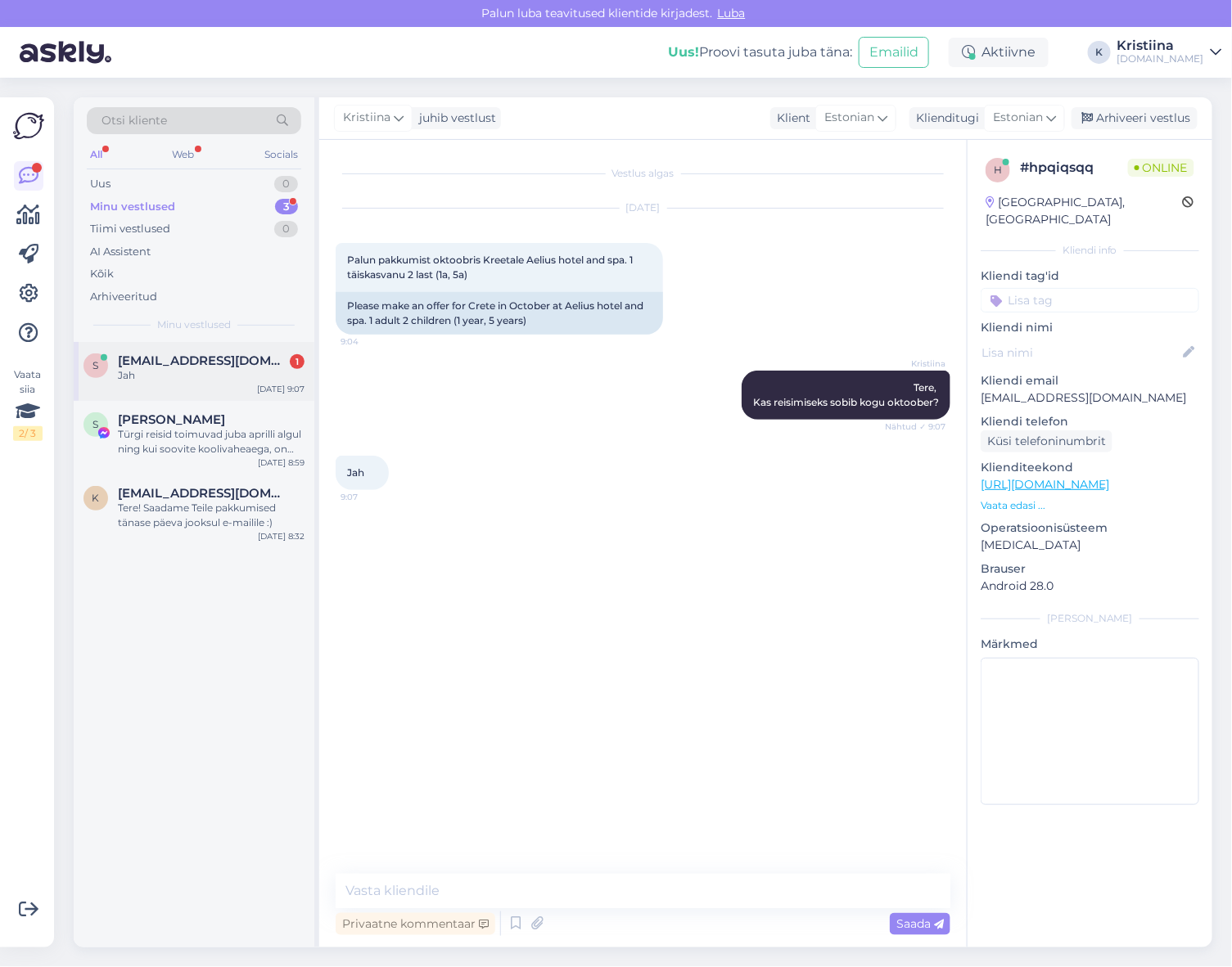
click at [211, 370] on div "Jah" at bounding box center [211, 375] width 187 height 15
click at [498, 893] on textarea at bounding box center [643, 891] width 615 height 35
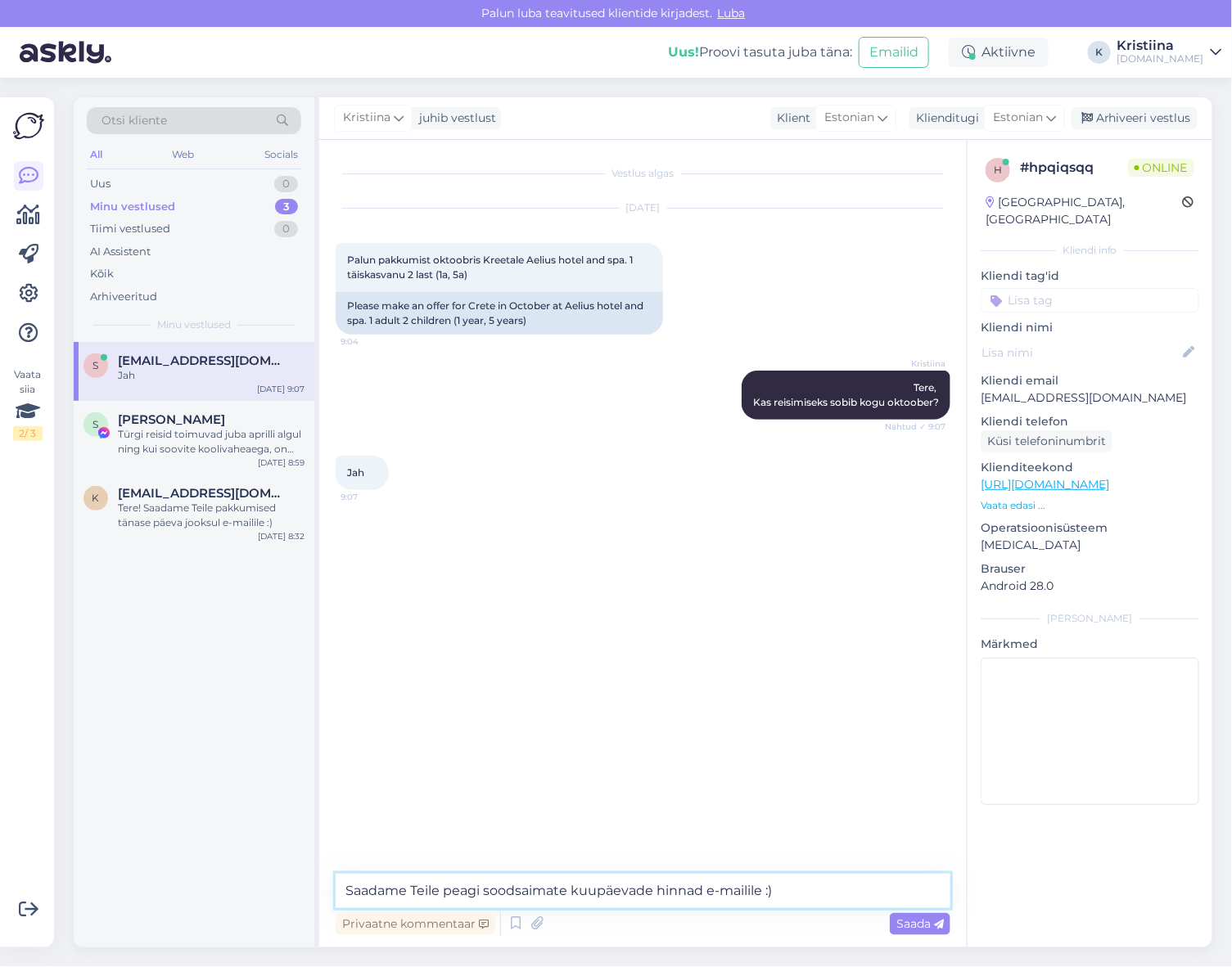
type textarea "Saadame Teile peagi soodsaimate kuupäevade hinnad e-mailile :)"
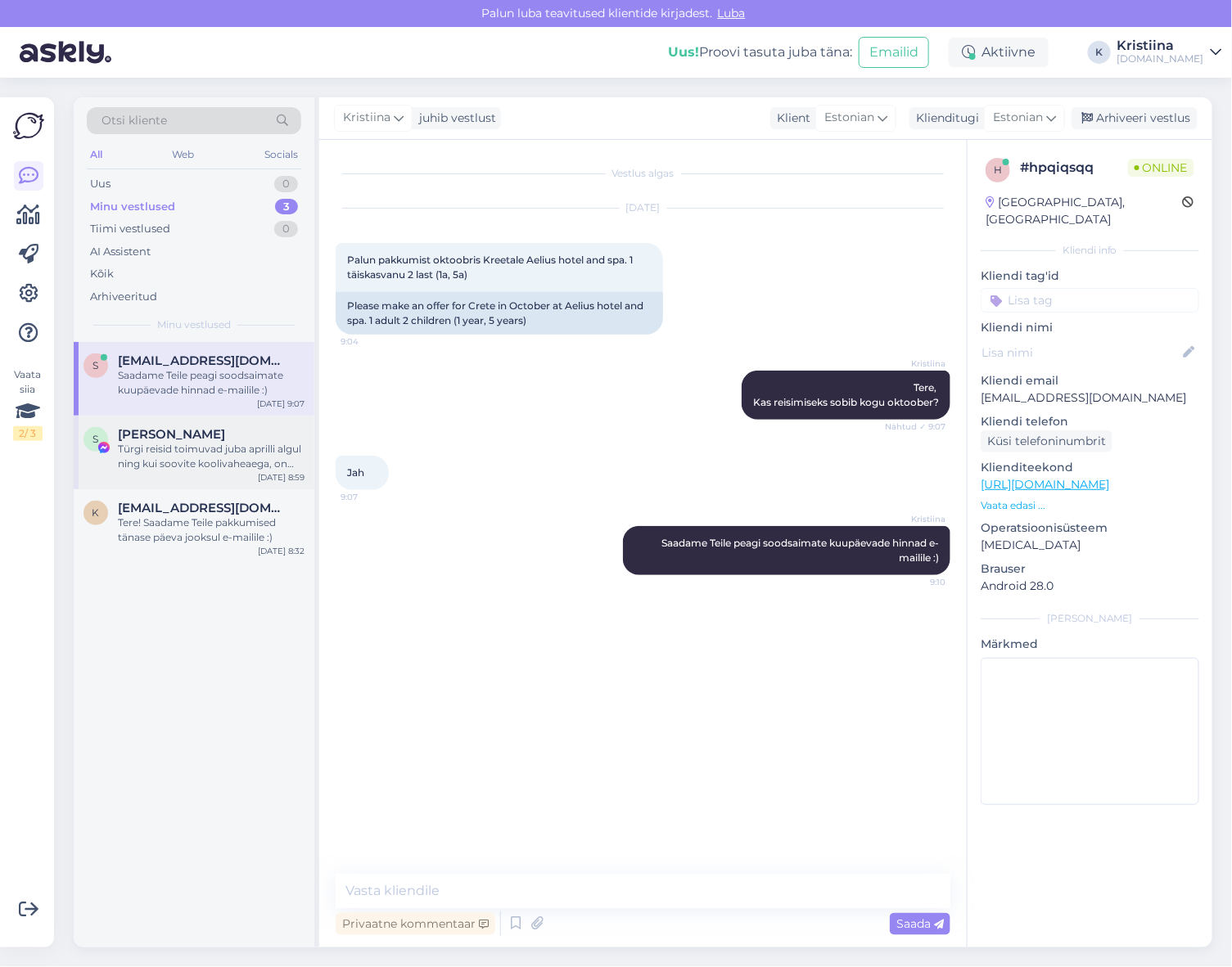
click at [197, 462] on div "Türgi reisid toimuvad juba aprilli algul ning kui soovite koolivaheaega, on see…" at bounding box center [211, 457] width 187 height 29
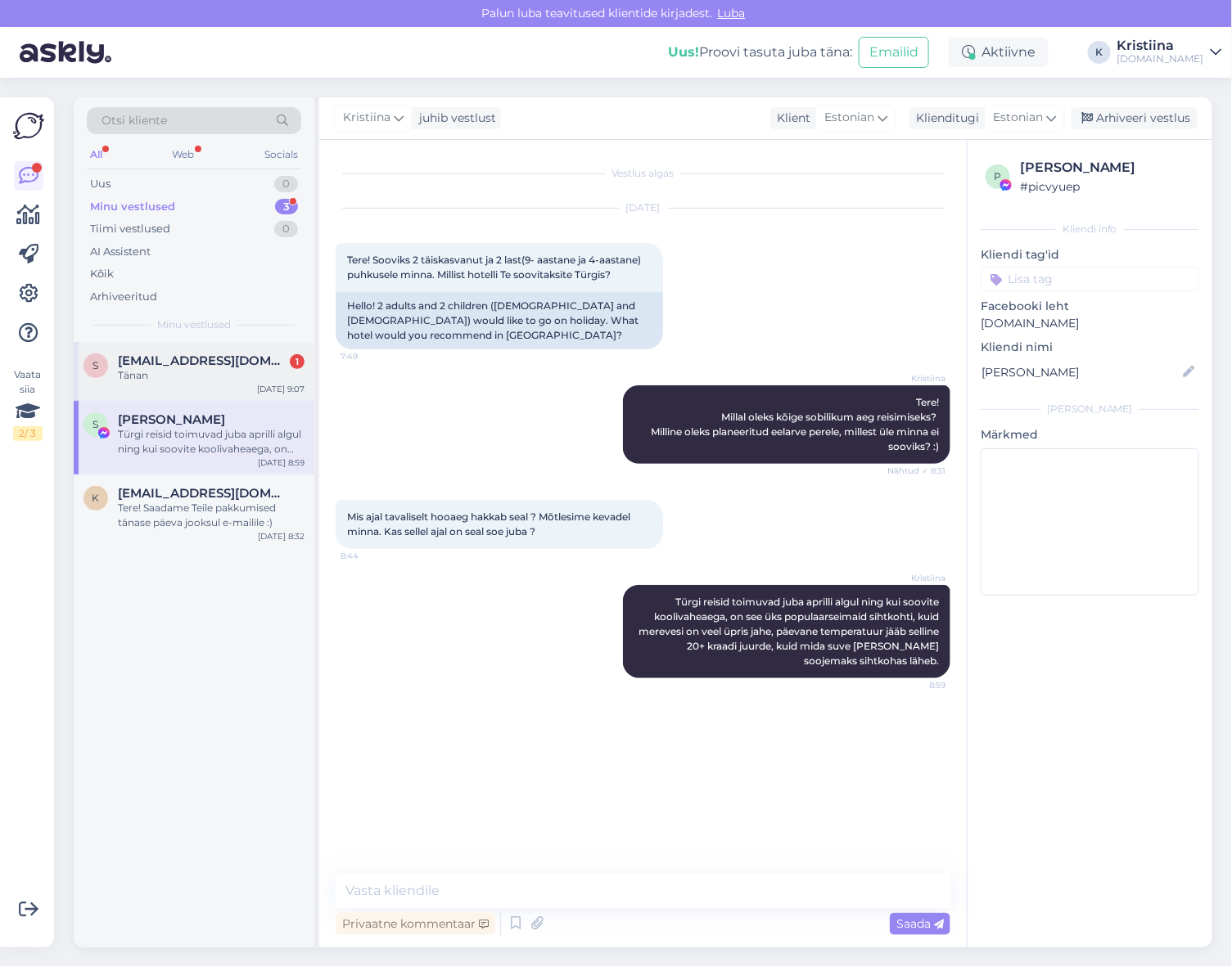
click at [200, 371] on div "Tänan" at bounding box center [211, 375] width 187 height 15
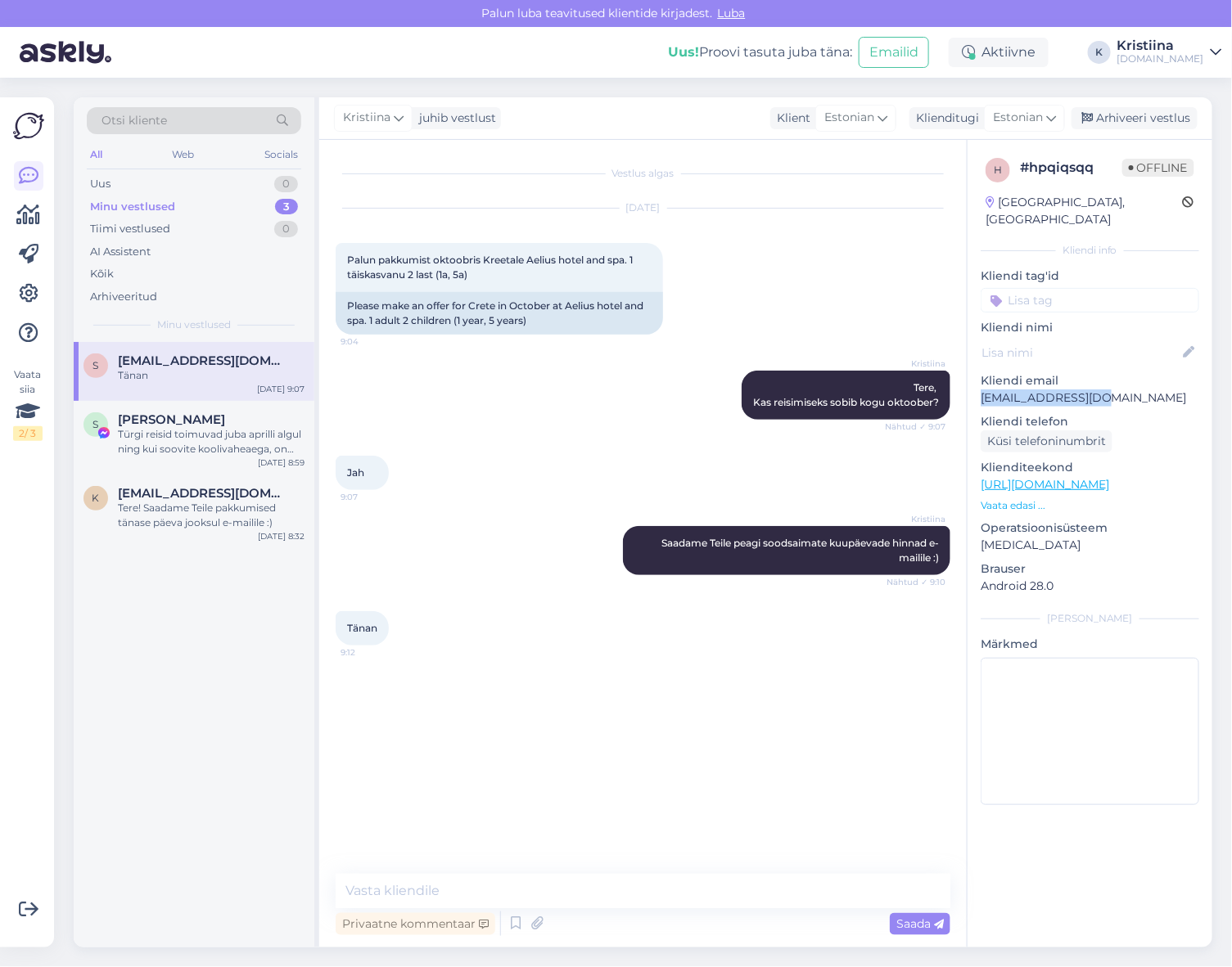
copy p "[EMAIL_ADDRESS][DOMAIN_NAME]"
drag, startPoint x: 1108, startPoint y: 382, endPoint x: 974, endPoint y: 385, distance: 134.0
click at [974, 385] on div "h # hpqiqsqq Offline [GEOGRAPHIC_DATA], [GEOGRAPHIC_DATA] Kliendi info Kliendi …" at bounding box center [1089, 485] width 244 height 690
click at [456, 886] on textarea at bounding box center [643, 891] width 615 height 35
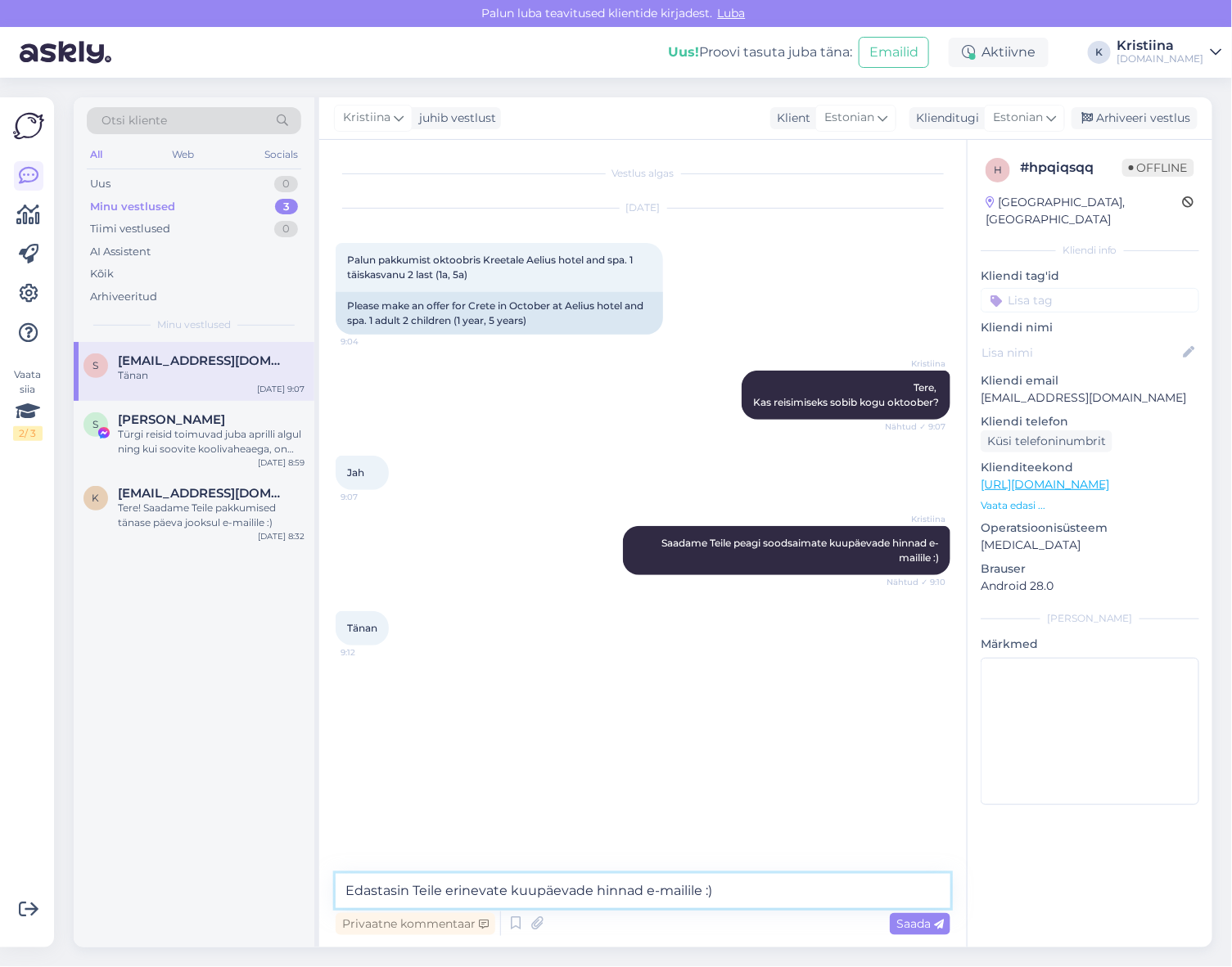
type textarea "Edastasin Teile erinevate kuupäevade hinnad e-mailile :)"
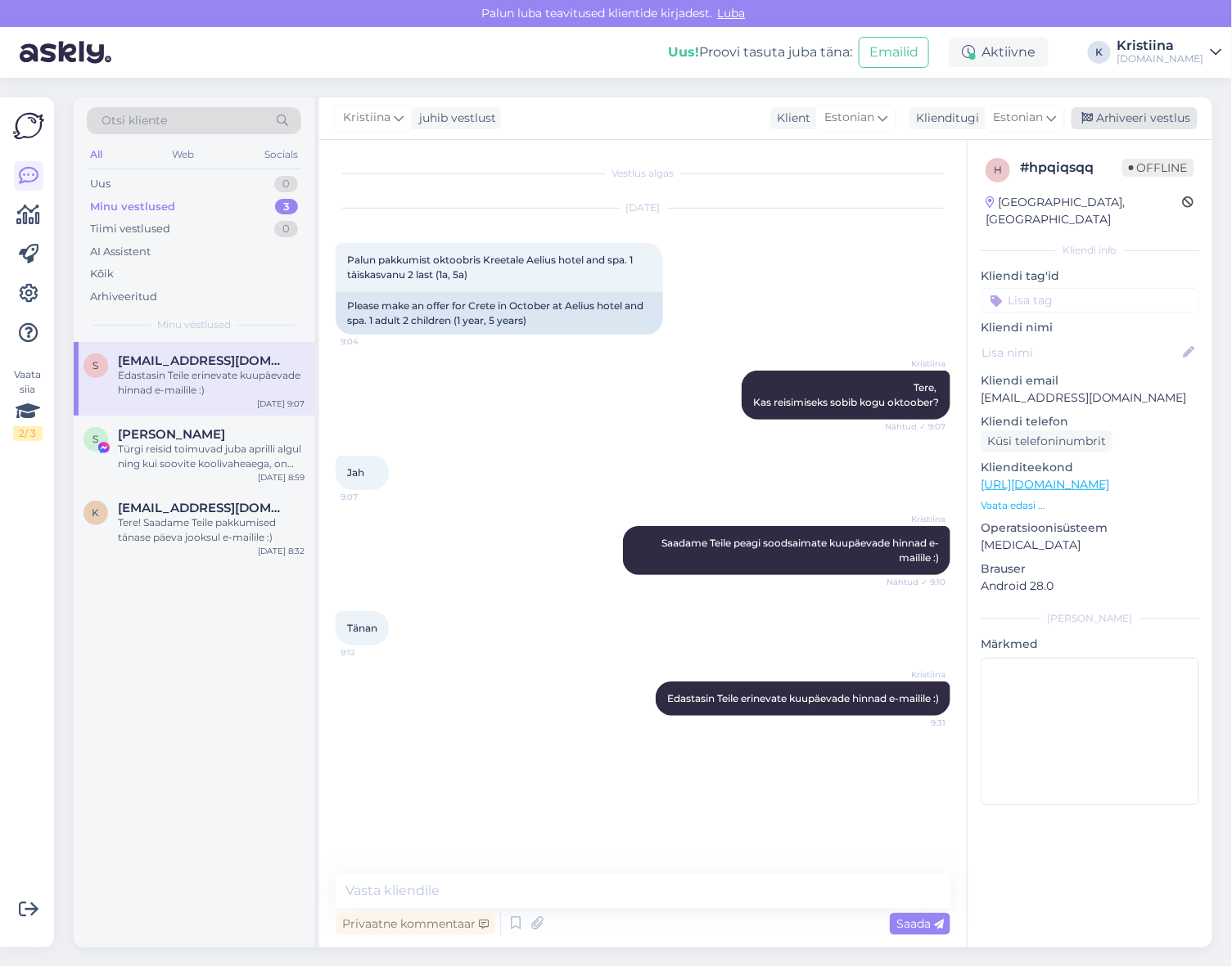
click at [1146, 121] on div "Arhiveeri vestlus" at bounding box center [1134, 118] width 126 height 22
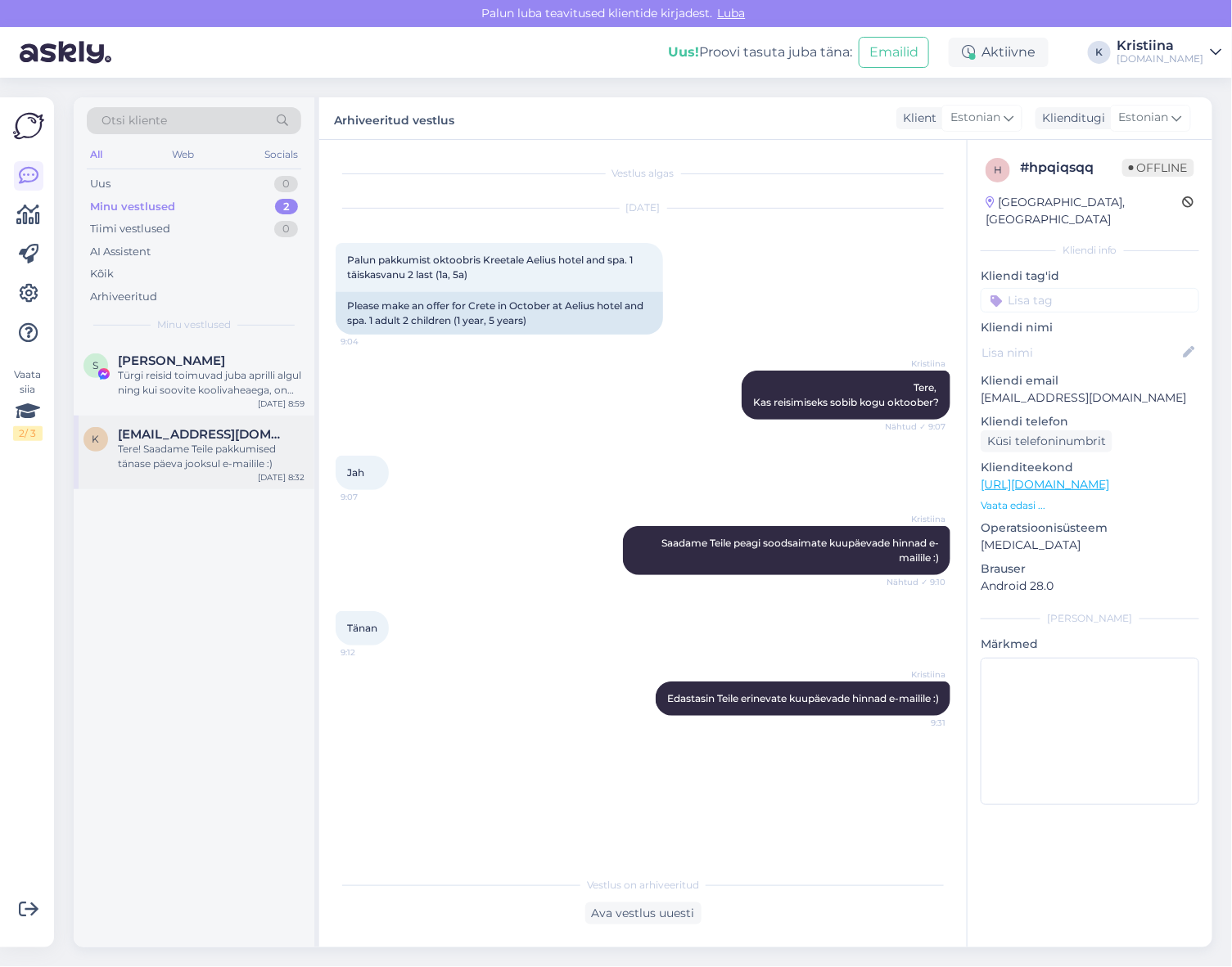
click at [225, 436] on span "[EMAIL_ADDRESS][DOMAIN_NAME]" at bounding box center [203, 435] width 170 height 15
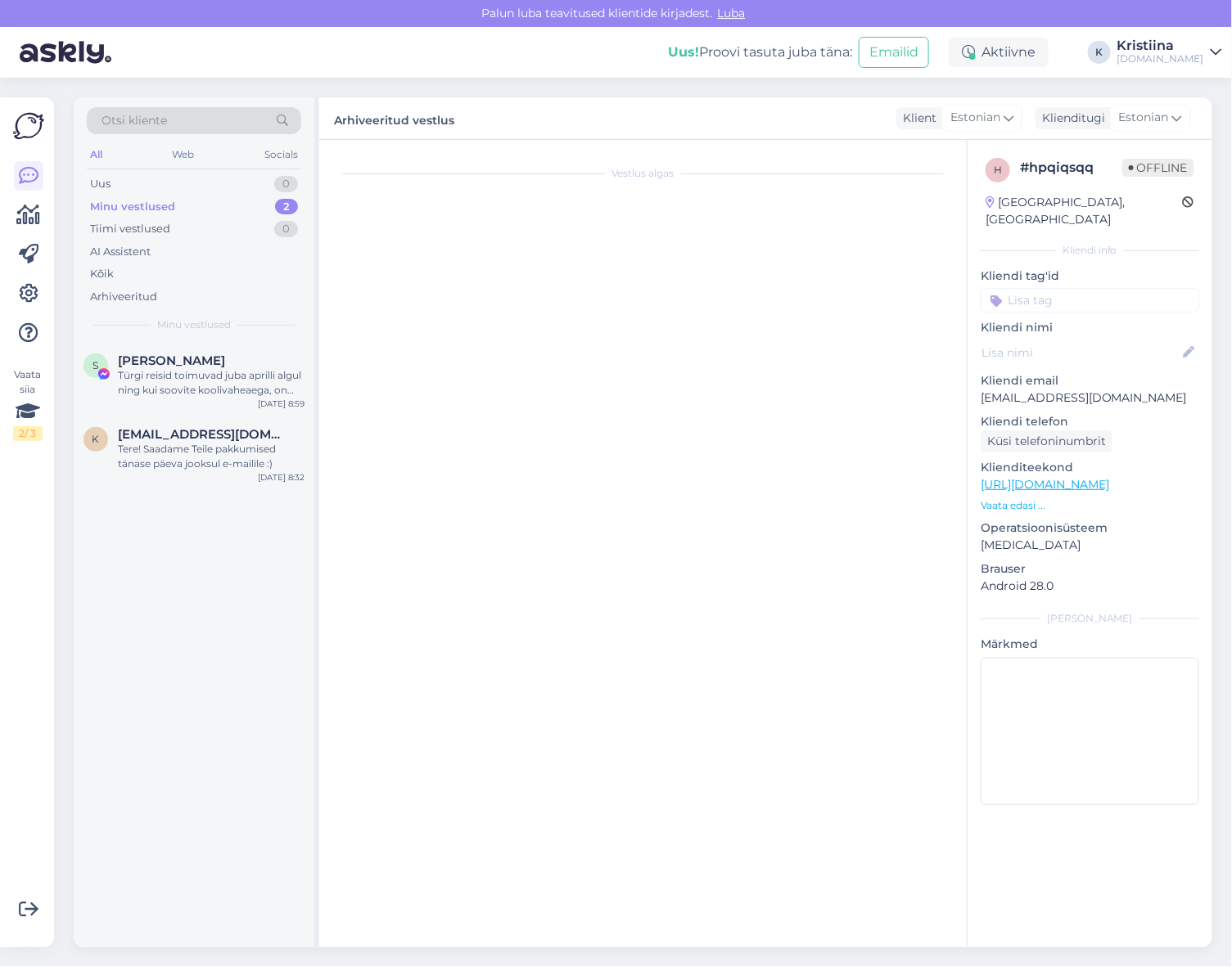
scroll to position [382, 0]
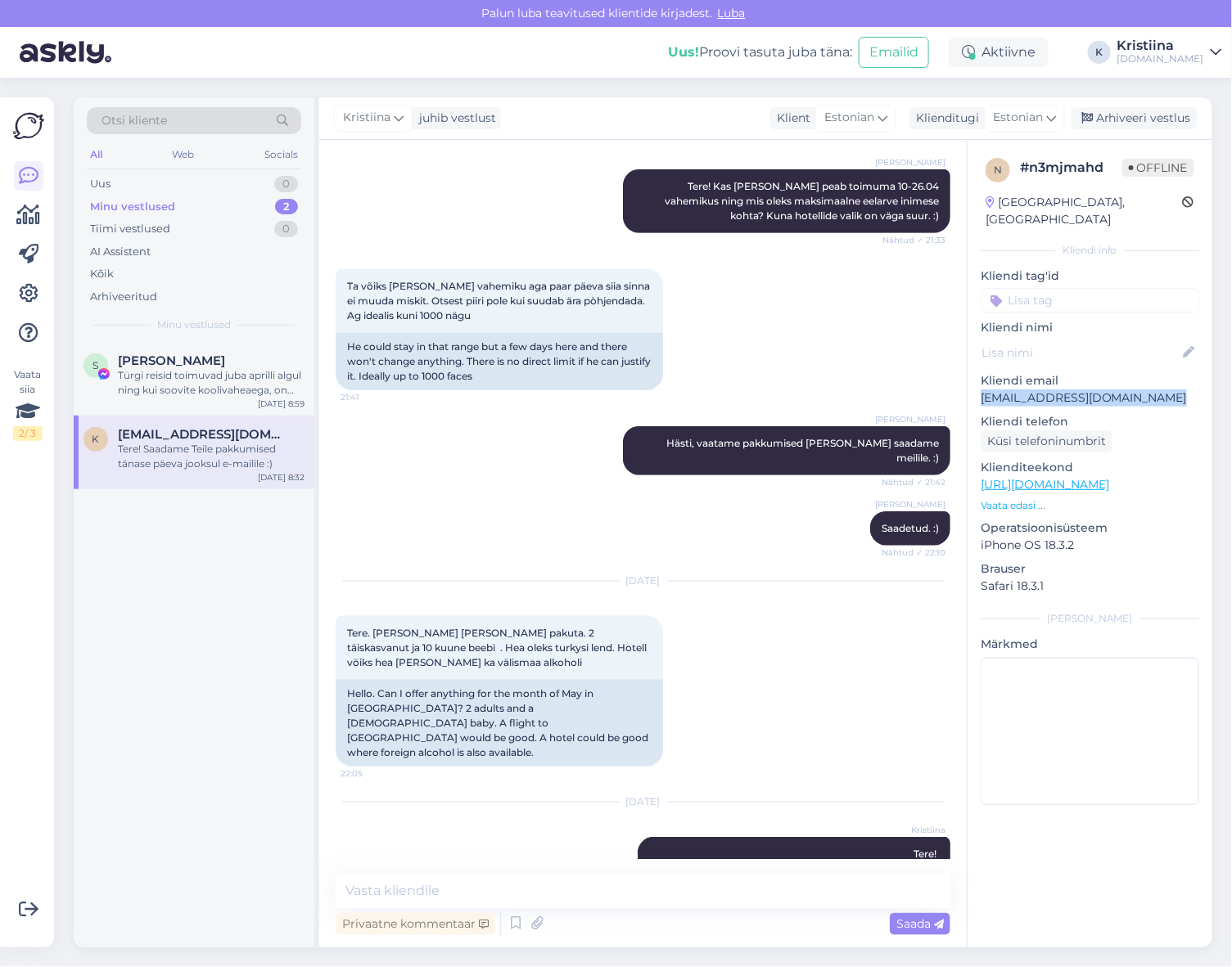
copy p "[EMAIL_ADDRESS][DOMAIN_NAME]"
drag, startPoint x: 1172, startPoint y: 385, endPoint x: 982, endPoint y: 387, distance: 190.0
click at [982, 390] on p "[EMAIL_ADDRESS][DOMAIN_NAME]" at bounding box center [1089, 398] width 219 height 17
